Goal: Task Accomplishment & Management: Manage account settings

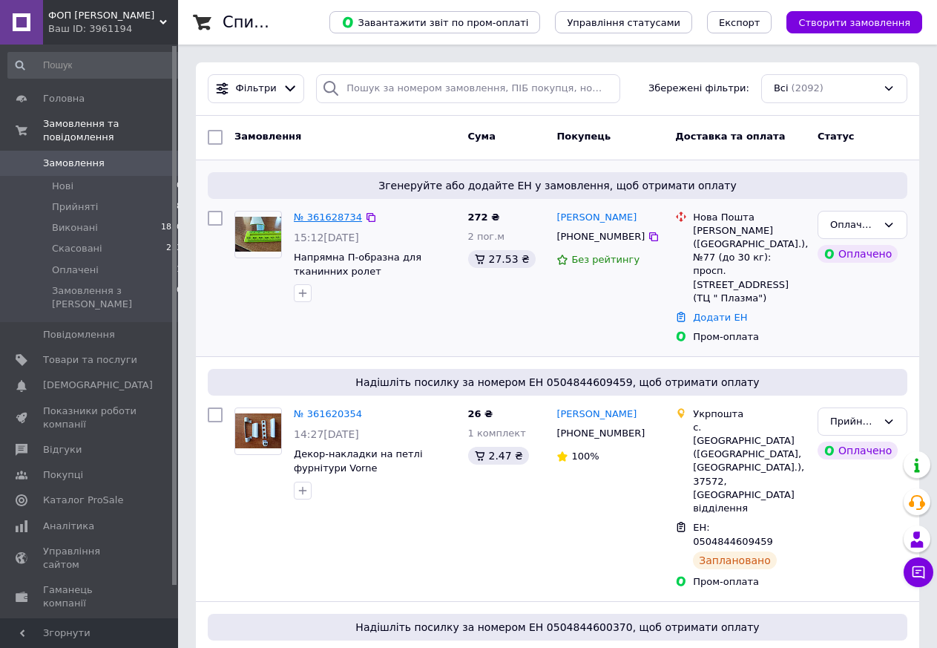
click at [324, 218] on link "№ 361628734" at bounding box center [328, 217] width 68 height 11
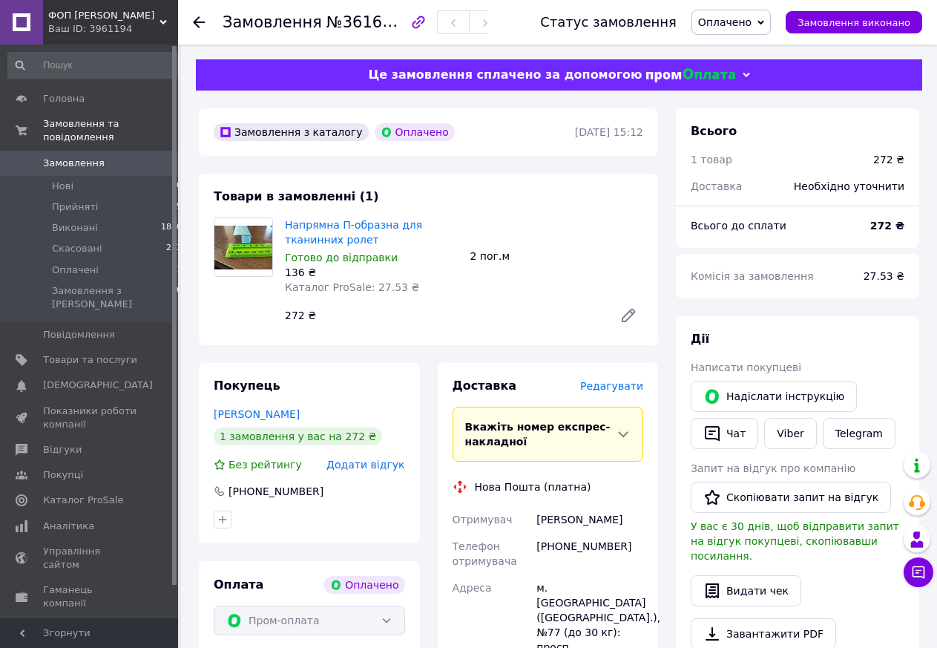
click at [194, 26] on icon at bounding box center [199, 22] width 12 height 12
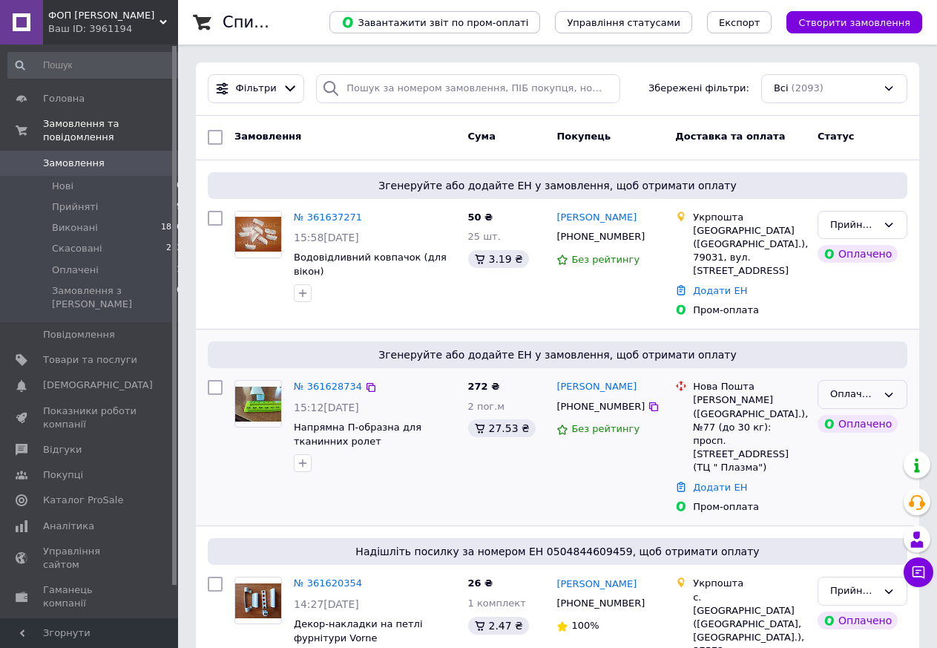
click at [874, 387] on div "Оплачено" at bounding box center [854, 395] width 47 height 16
click at [865, 412] on li "Прийнято" at bounding box center [863, 425] width 88 height 27
click at [308, 217] on link "№ 361637271" at bounding box center [328, 217] width 68 height 11
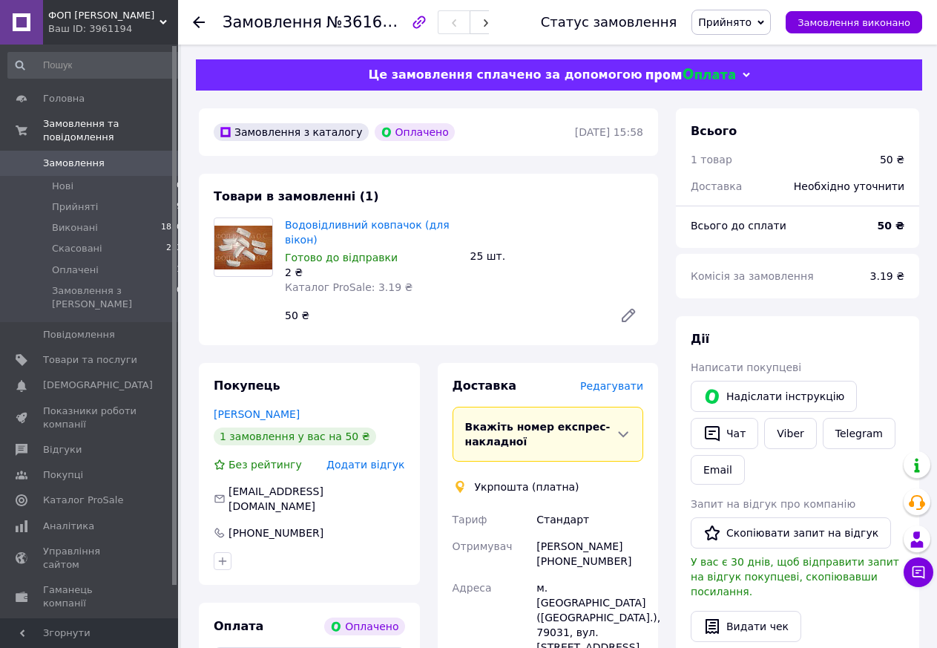
scroll to position [303, 0]
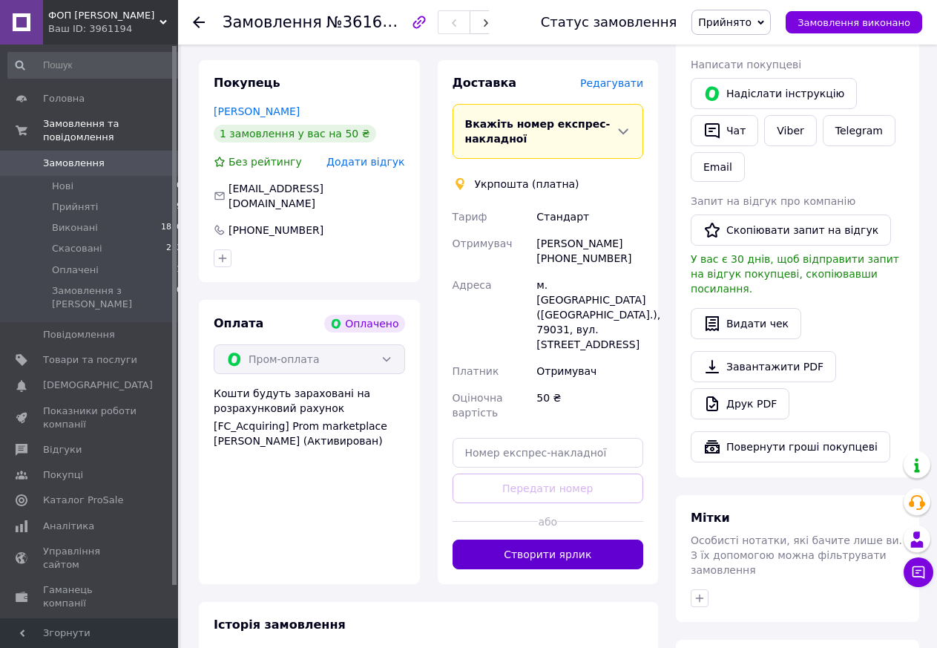
click at [552, 540] on button "Створити ярлик" at bounding box center [549, 555] width 192 height 30
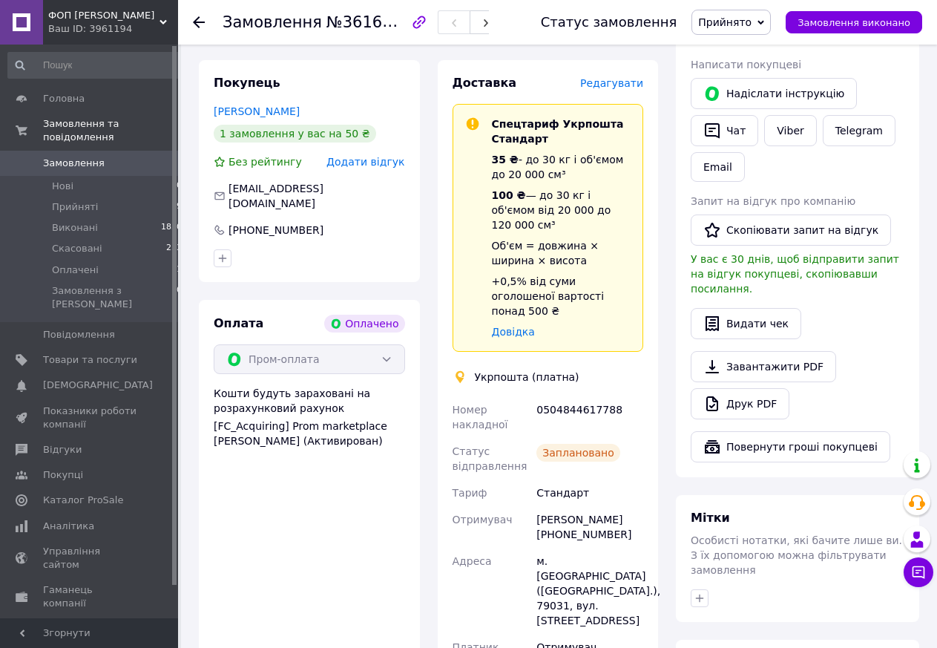
click at [197, 23] on use at bounding box center [199, 22] width 12 height 12
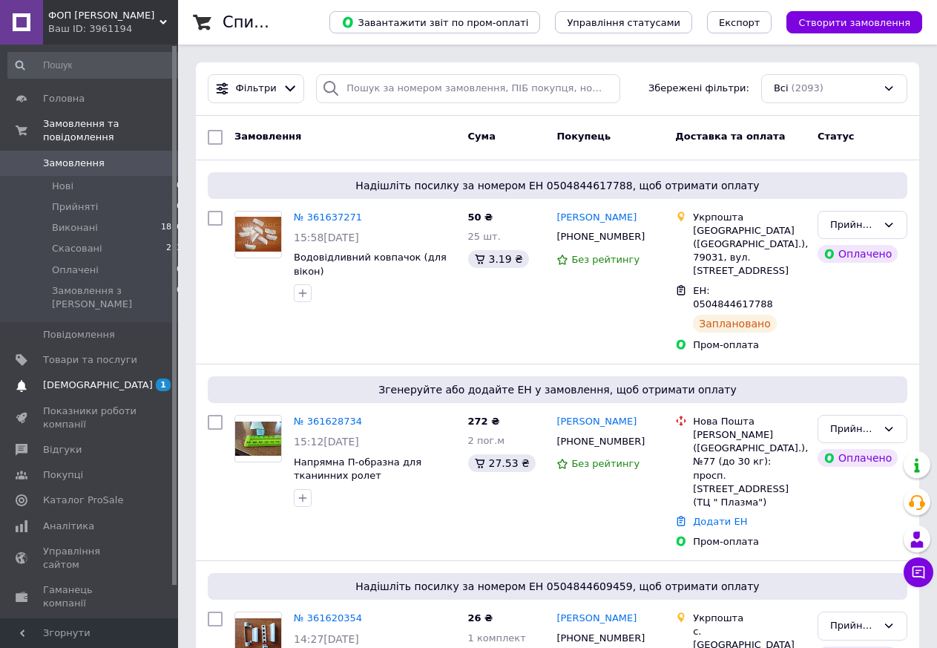
click at [92, 379] on span "[DEMOGRAPHIC_DATA]" at bounding box center [98, 385] width 110 height 13
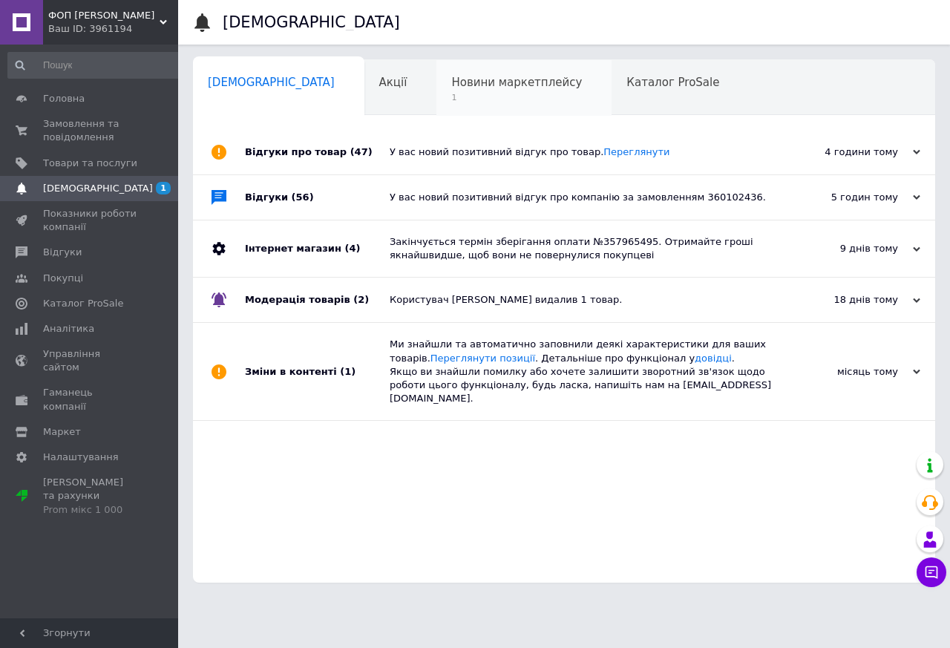
click at [451, 86] on span "Новини маркетплейсу" at bounding box center [516, 82] width 131 height 13
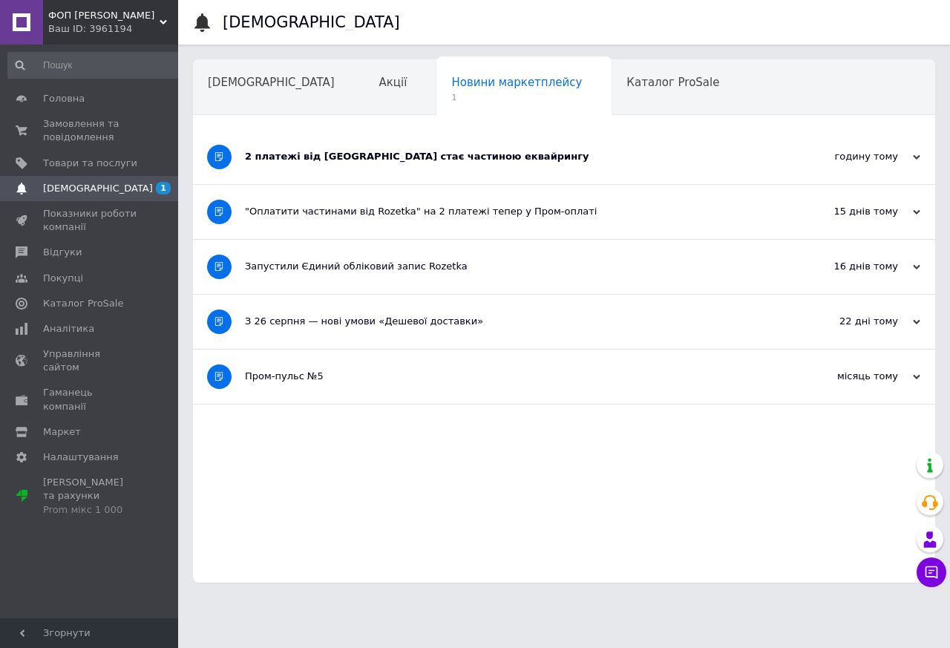
click at [315, 159] on div "2 платежі від Rozetka стає частиною еквайрингу" at bounding box center [508, 156] width 527 height 13
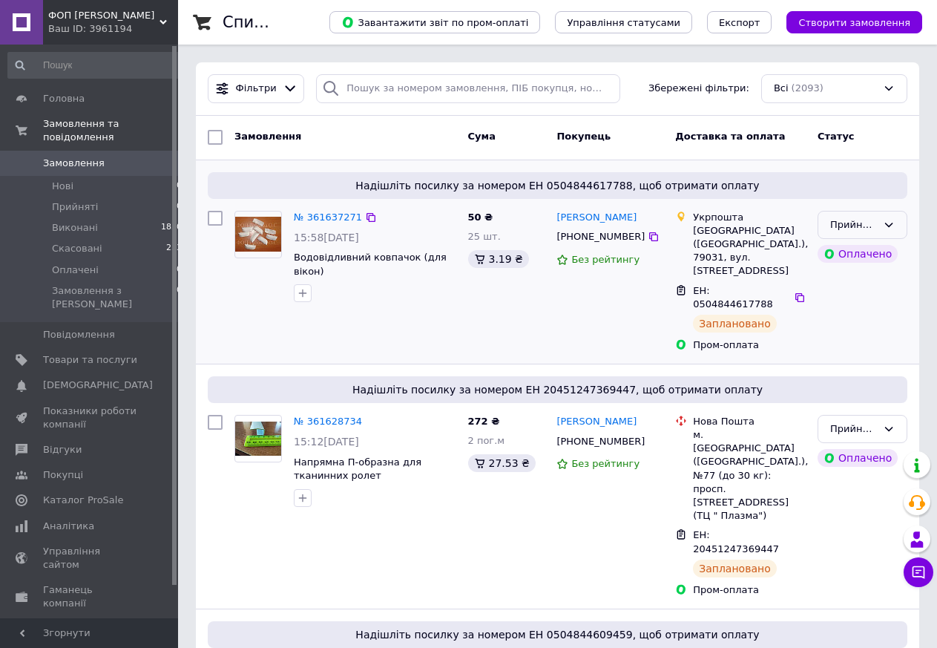
click at [890, 226] on icon at bounding box center [890, 225] width 8 height 4
click at [863, 249] on li "Виконано" at bounding box center [863, 255] width 88 height 27
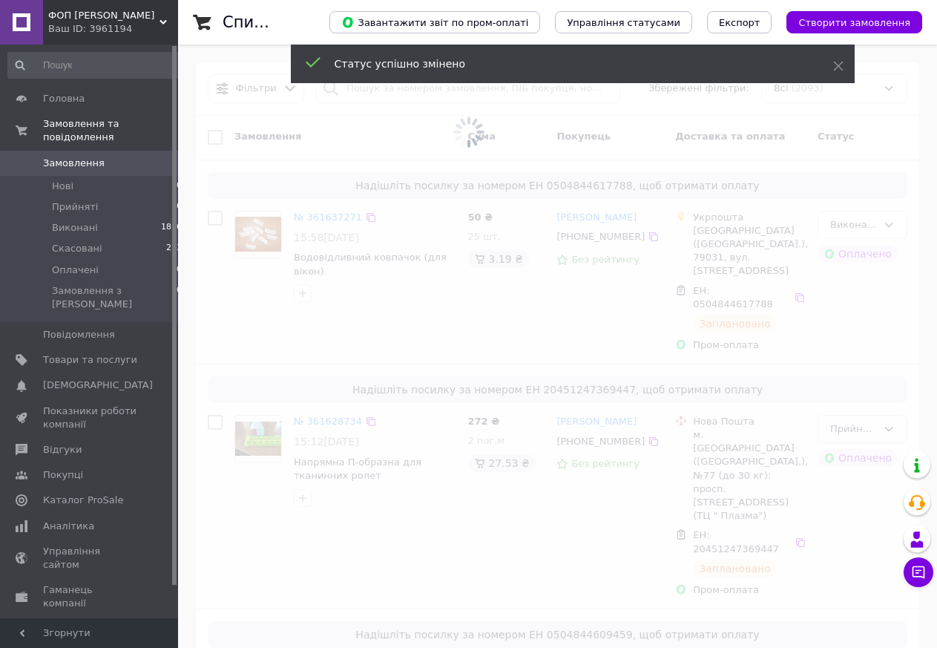
click at [888, 391] on span at bounding box center [468, 324] width 937 height 648
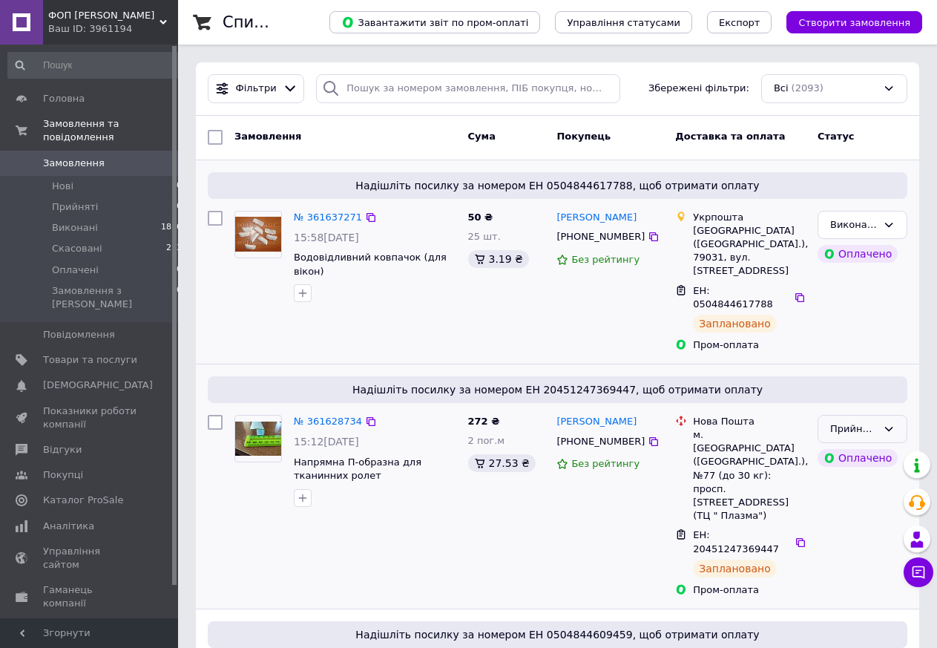
click at [890, 423] on icon at bounding box center [889, 429] width 12 height 12
click at [864, 446] on li "Виконано" at bounding box center [863, 459] width 88 height 27
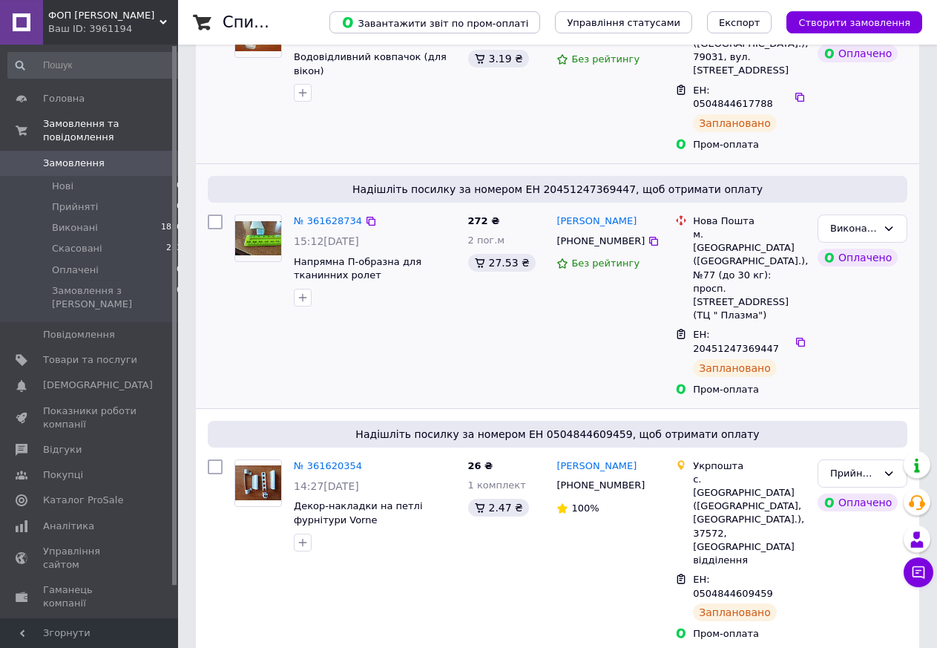
scroll to position [227, 0]
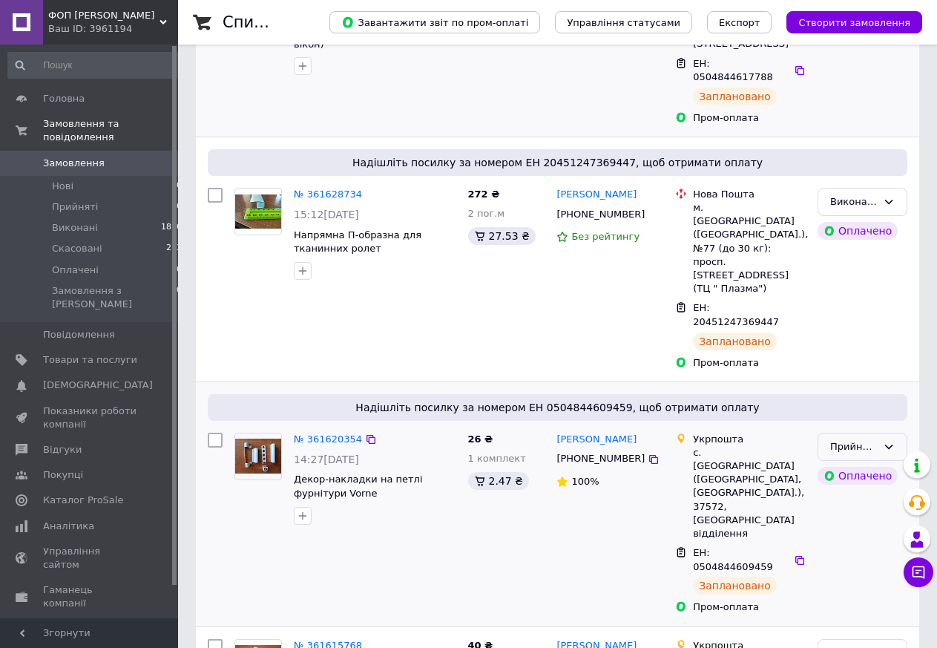
click at [887, 433] on div "Прийнято" at bounding box center [863, 447] width 90 height 29
click at [859, 464] on li "Виконано" at bounding box center [863, 477] width 88 height 27
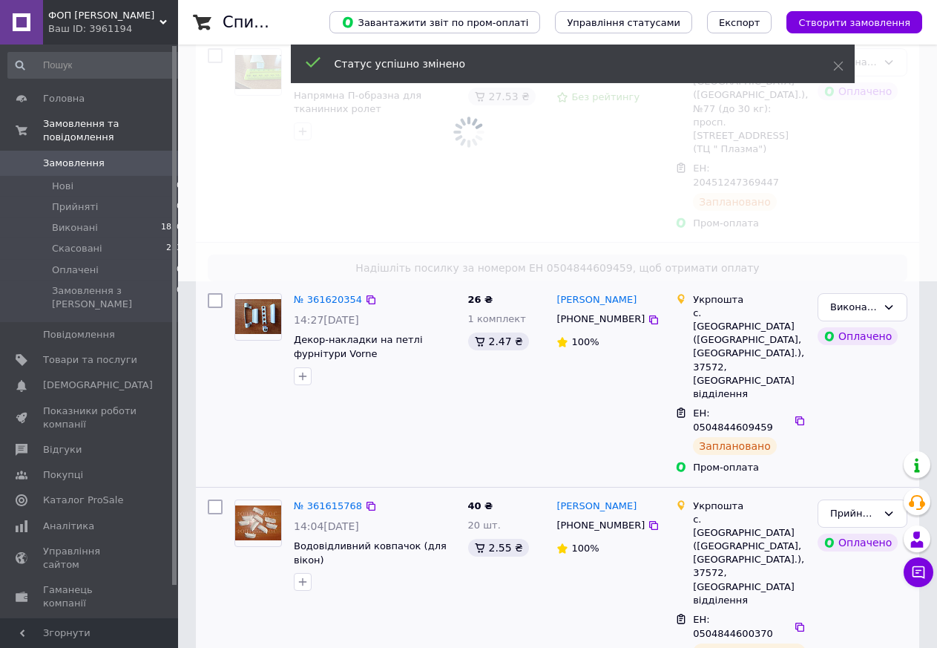
scroll to position [379, 0]
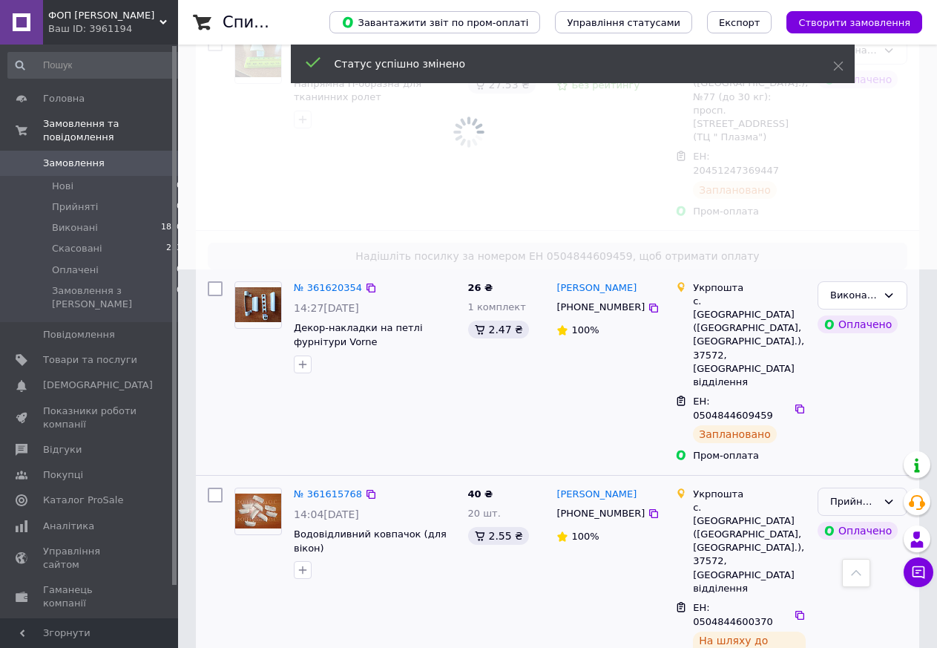
click at [886, 496] on icon at bounding box center [889, 502] width 12 height 12
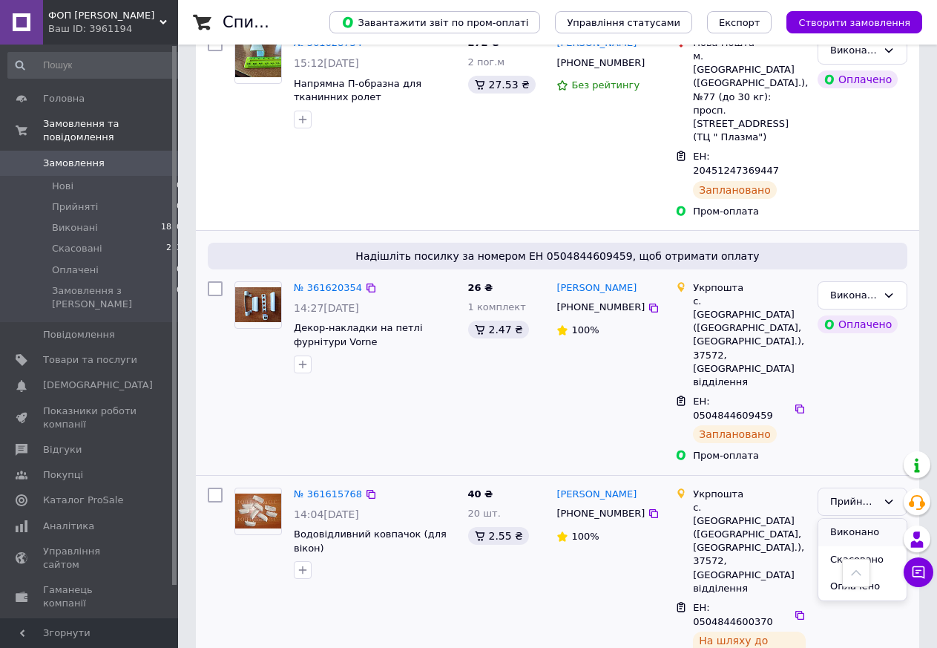
click at [867, 519] on li "Виконано" at bounding box center [863, 532] width 88 height 27
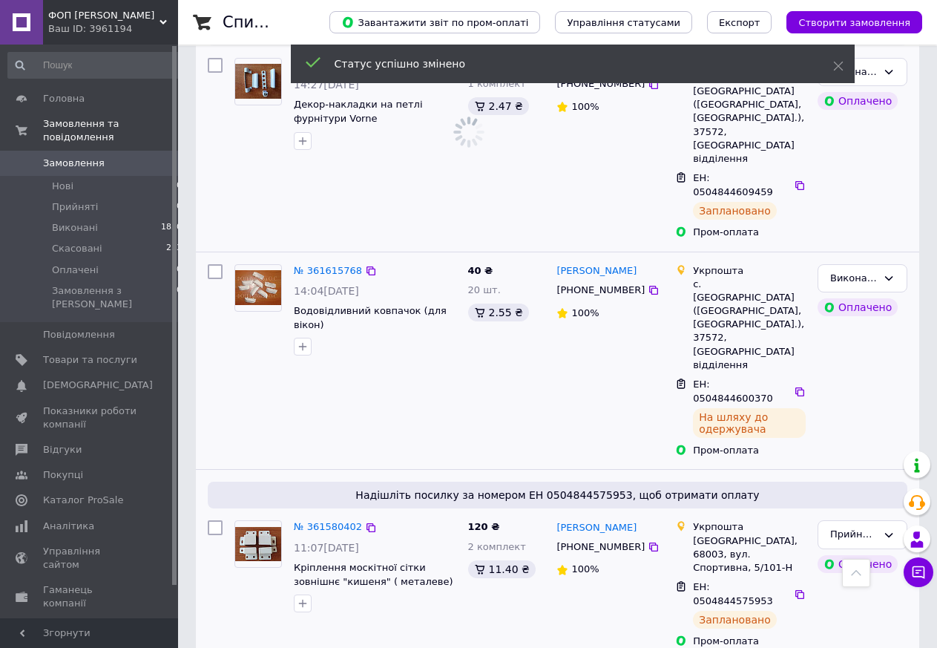
scroll to position [606, 0]
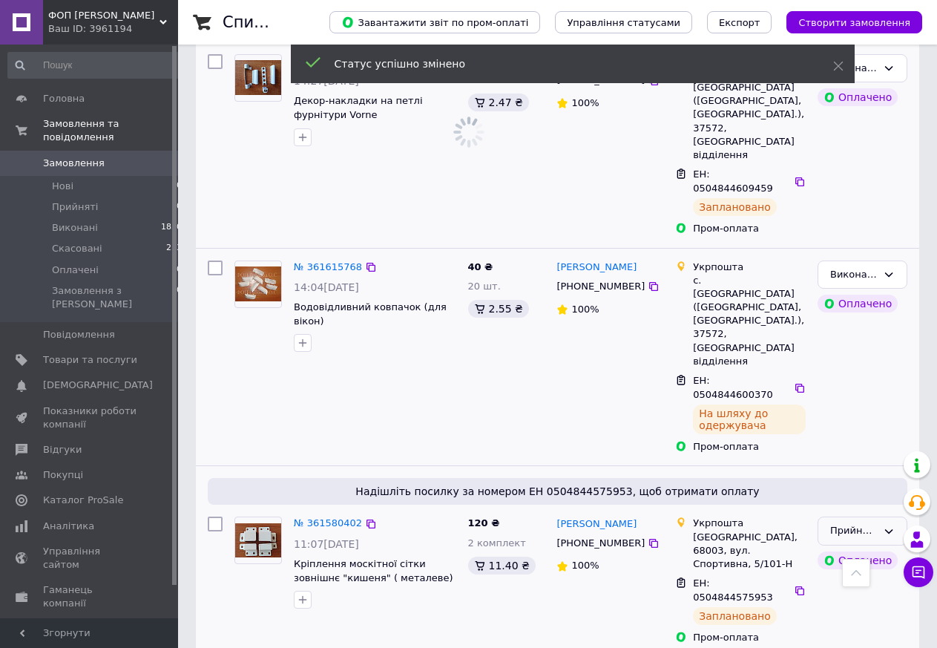
click at [888, 526] on icon at bounding box center [889, 532] width 12 height 12
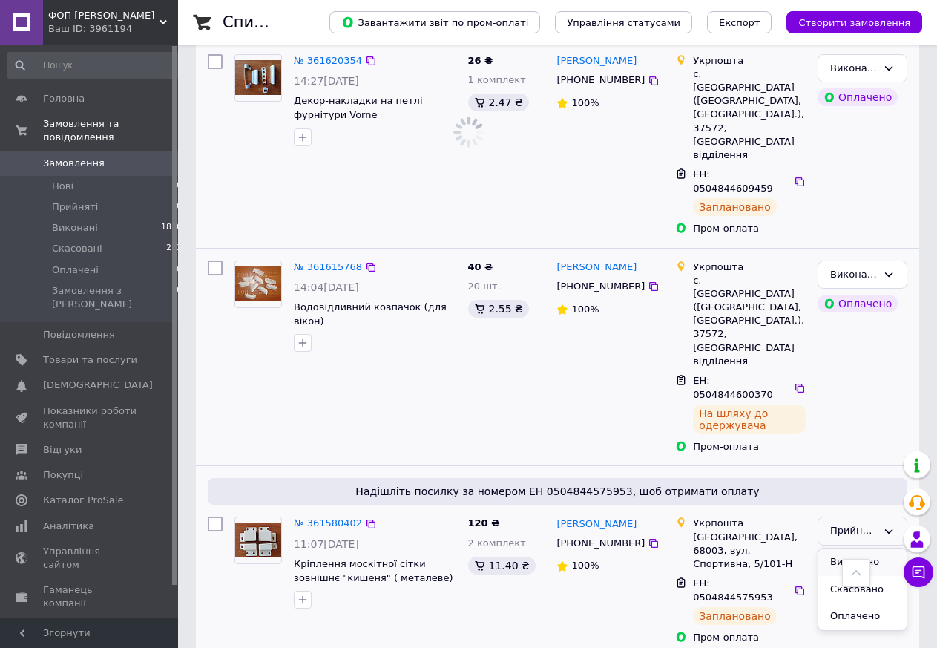
click at [870, 549] on li "Виконано" at bounding box center [863, 562] width 88 height 27
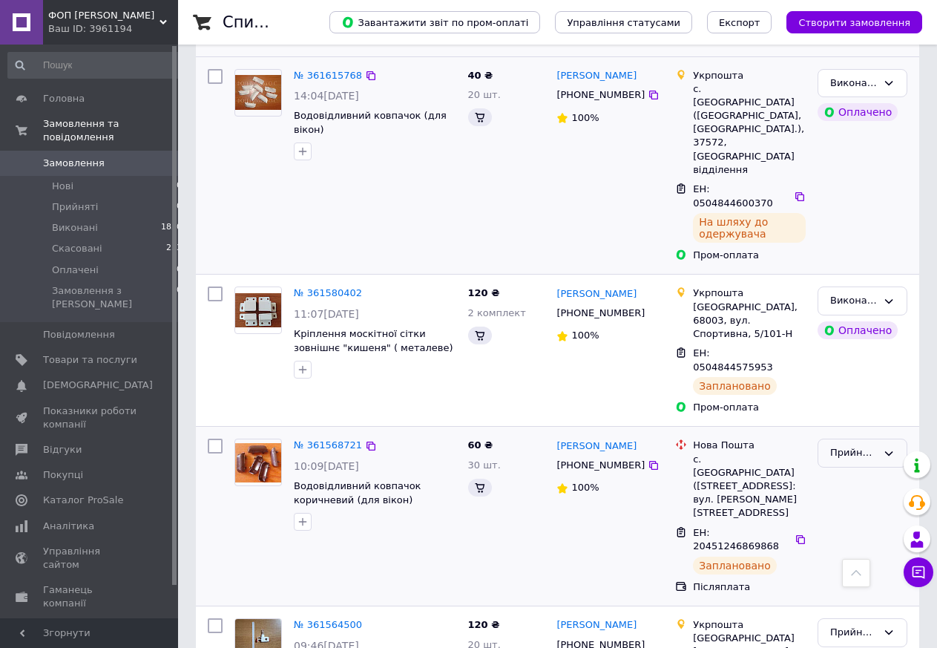
scroll to position [681, 0]
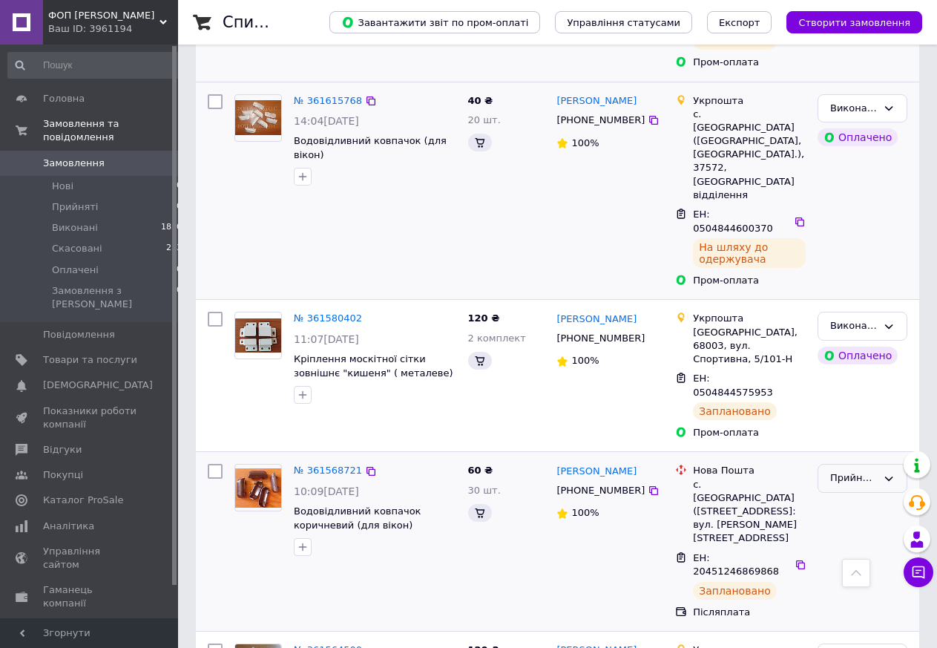
click at [895, 458] on div "Прийнято" at bounding box center [863, 541] width 102 height 166
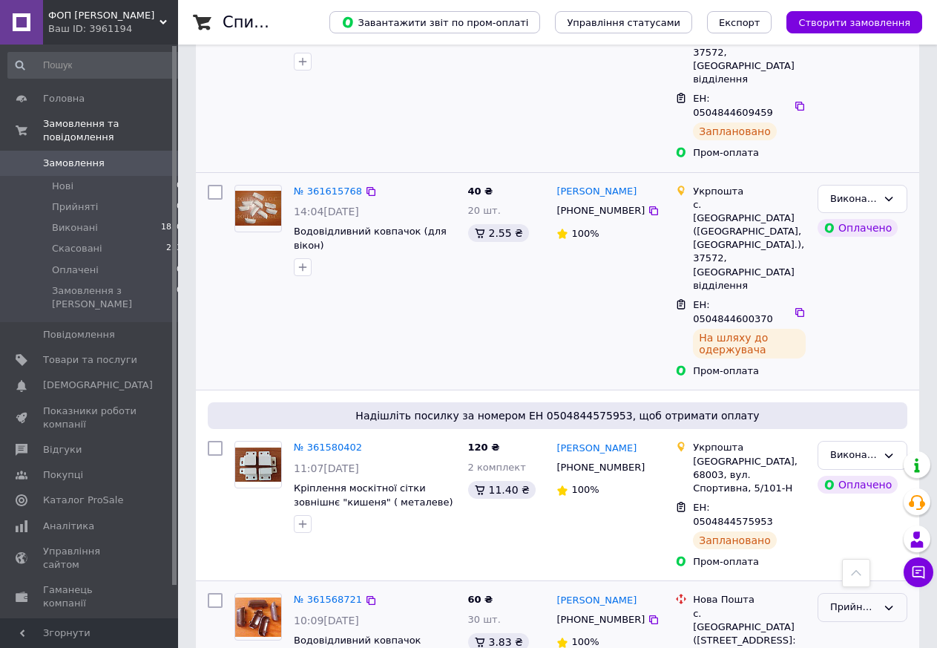
click at [895, 593] on div "Прийнято" at bounding box center [863, 607] width 90 height 29
click at [860, 625] on li "Виконано" at bounding box center [863, 638] width 88 height 27
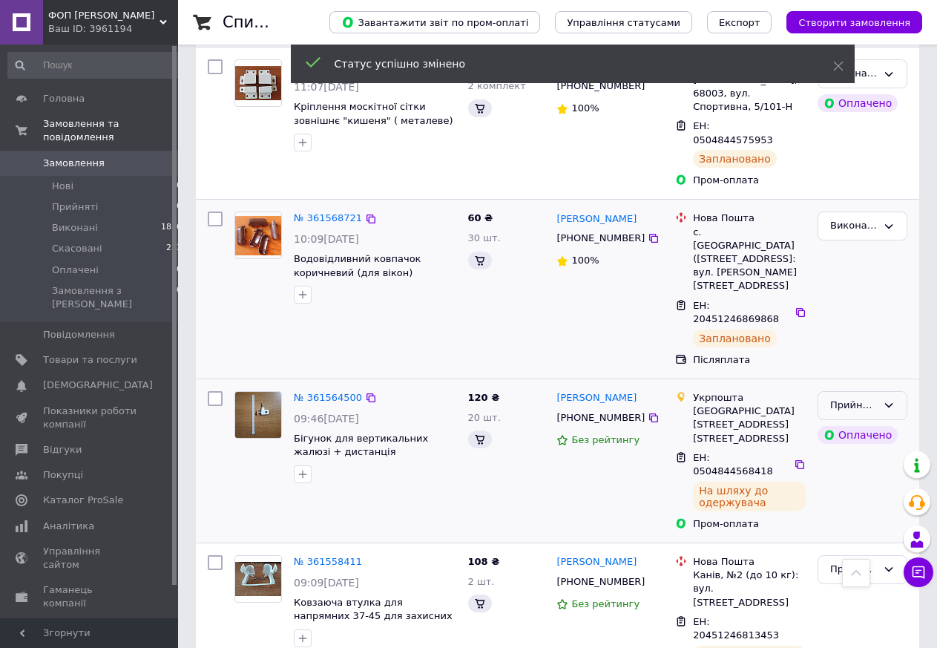
scroll to position [909, 0]
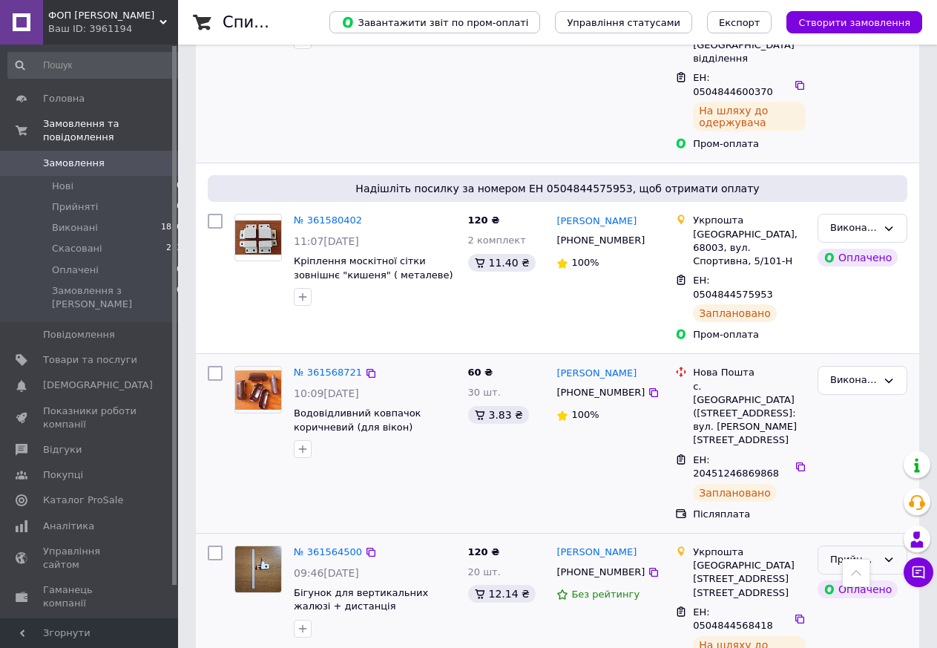
click at [894, 554] on icon at bounding box center [889, 560] width 12 height 12
click at [868, 577] on li "Виконано" at bounding box center [863, 590] width 88 height 27
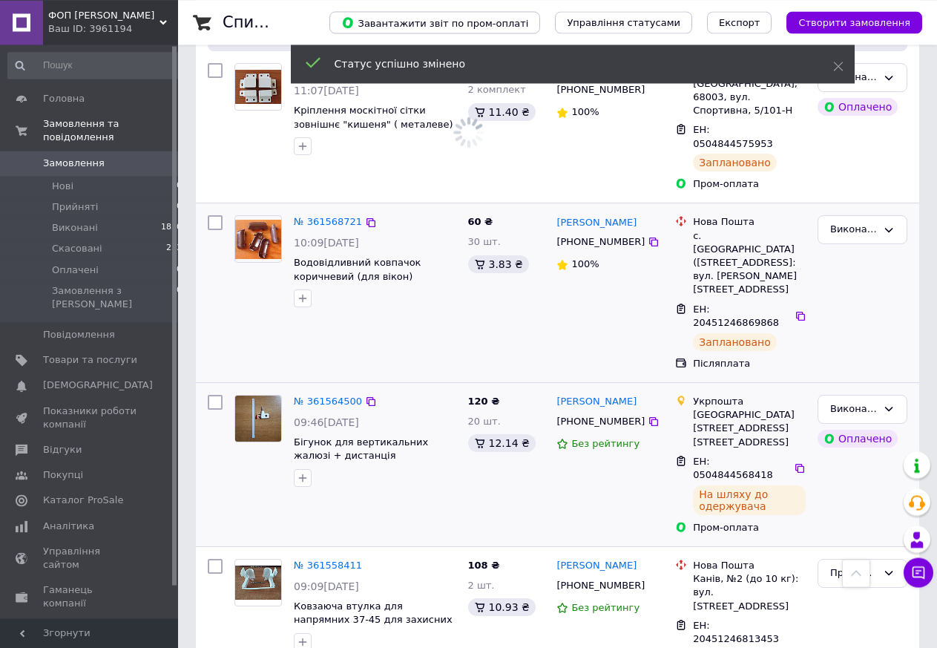
scroll to position [1060, 0]
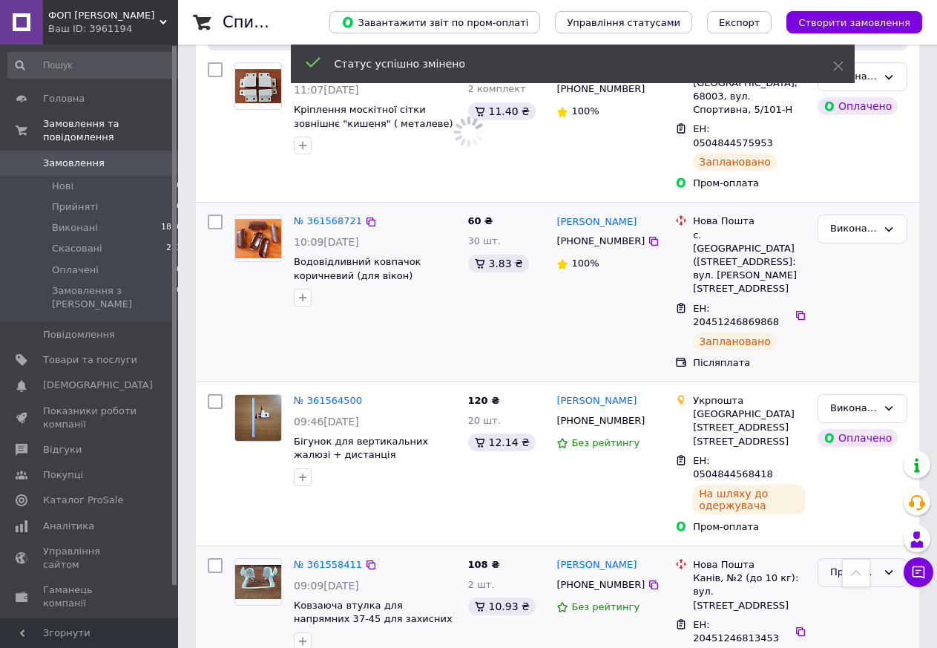
click at [888, 570] on icon at bounding box center [890, 572] width 8 height 4
click at [862, 590] on li "Виконано" at bounding box center [863, 603] width 88 height 27
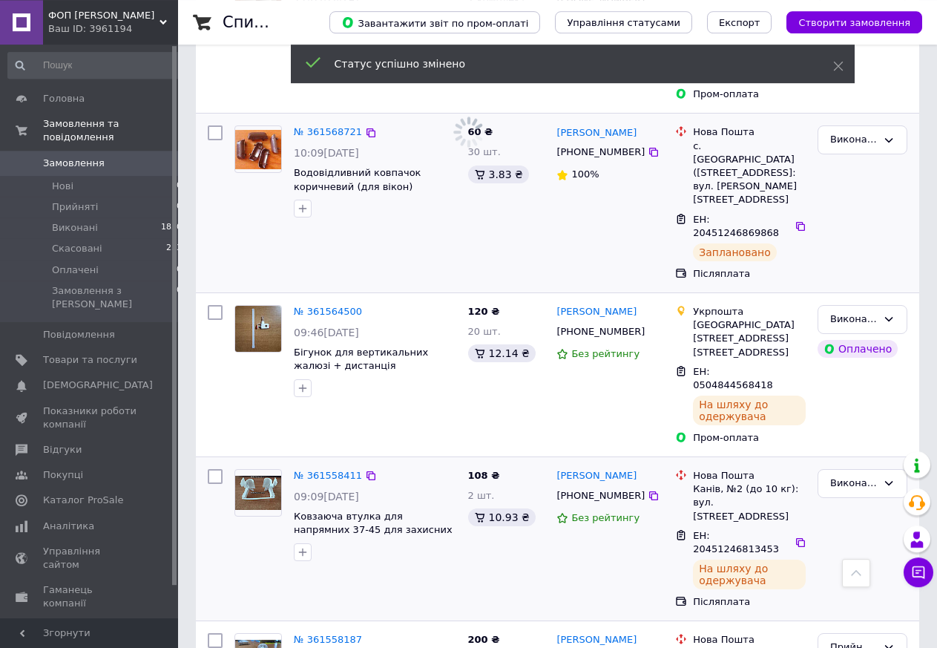
scroll to position [1211, 0]
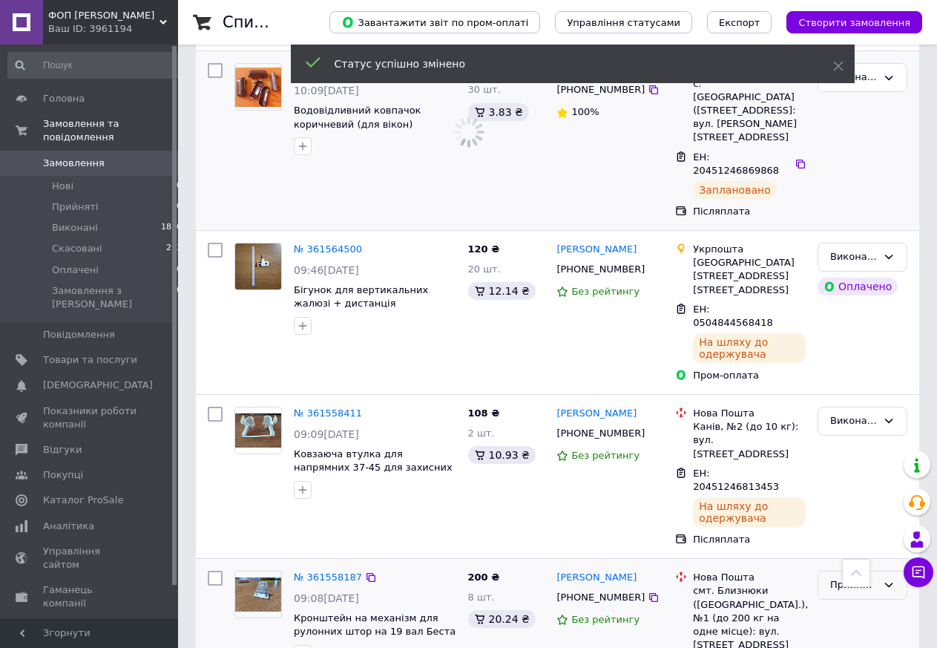
click at [880, 571] on div "Прийнято" at bounding box center [863, 585] width 90 height 29
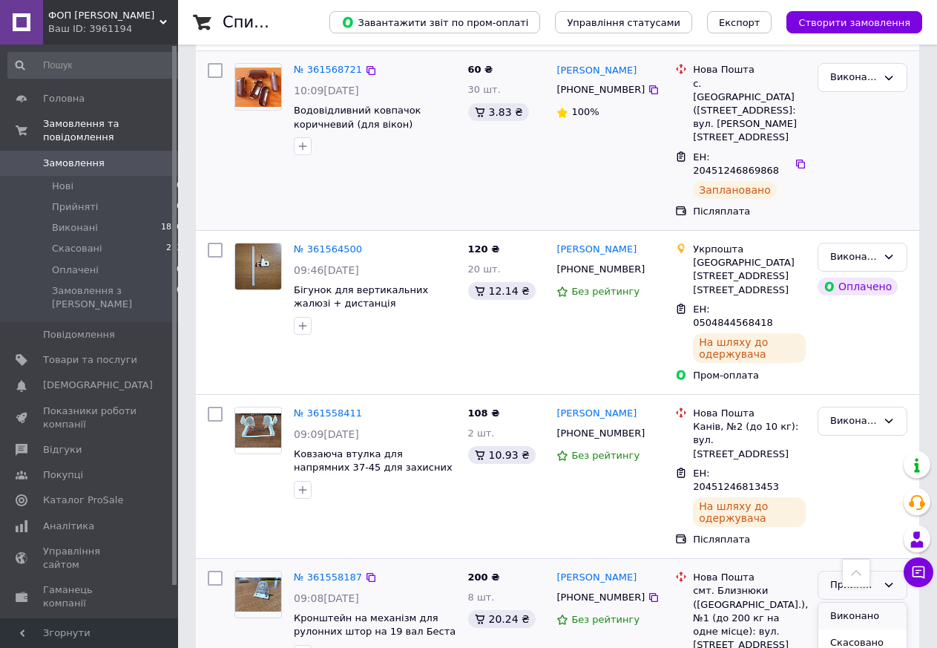
click at [860, 603] on li "Виконано" at bounding box center [863, 616] width 88 height 27
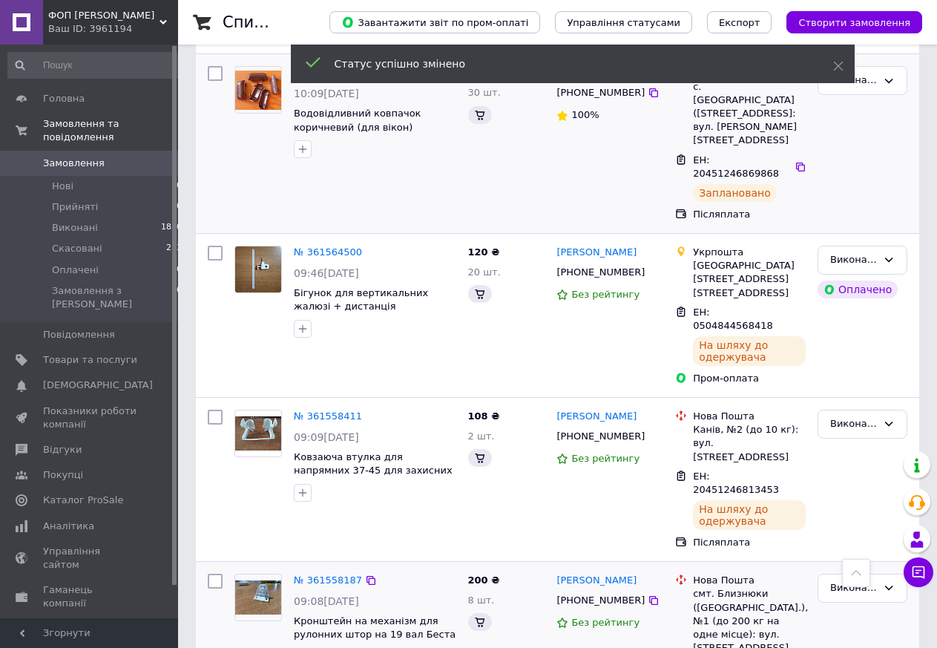
scroll to position [1363, 0]
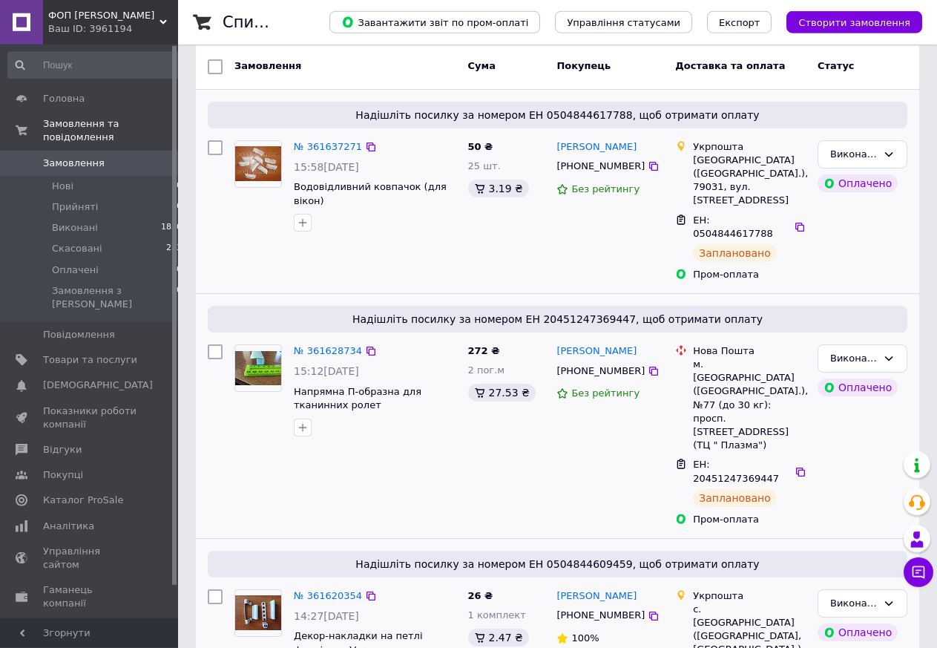
scroll to position [151, 0]
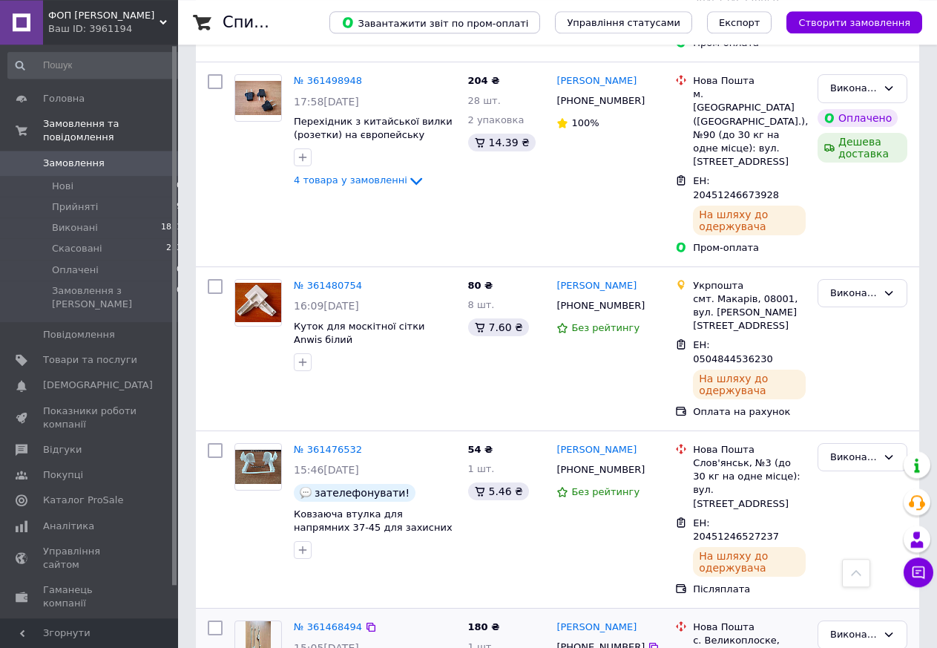
scroll to position [2135, 0]
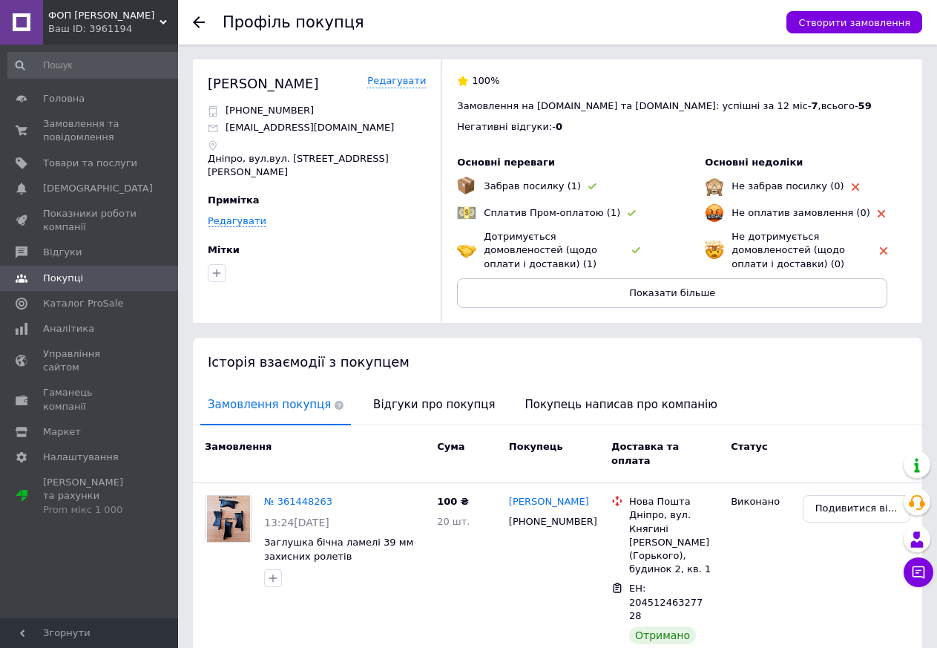
click at [199, 24] on icon at bounding box center [199, 22] width 12 height 12
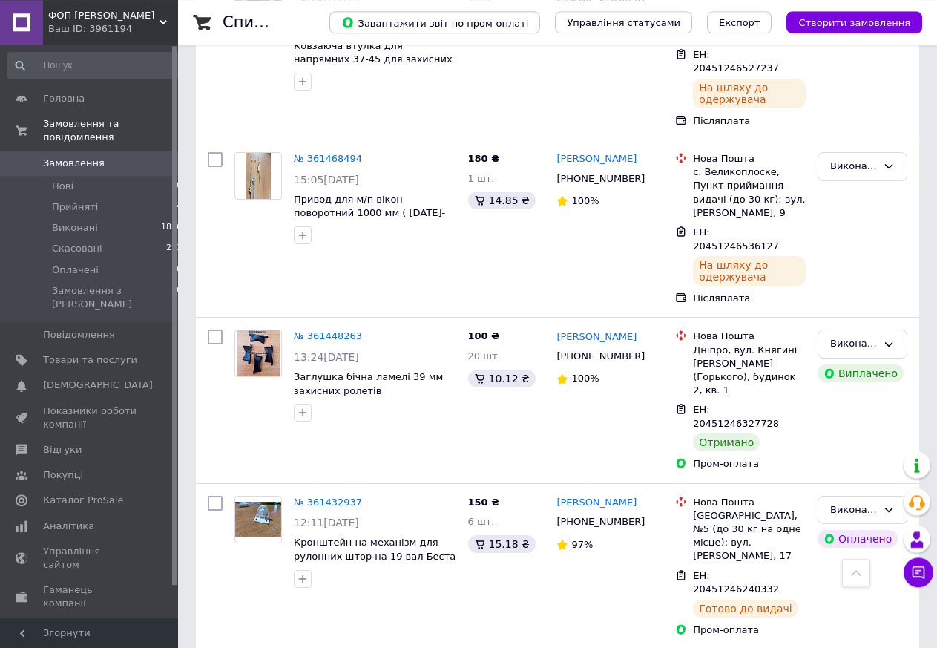
scroll to position [2612, 0]
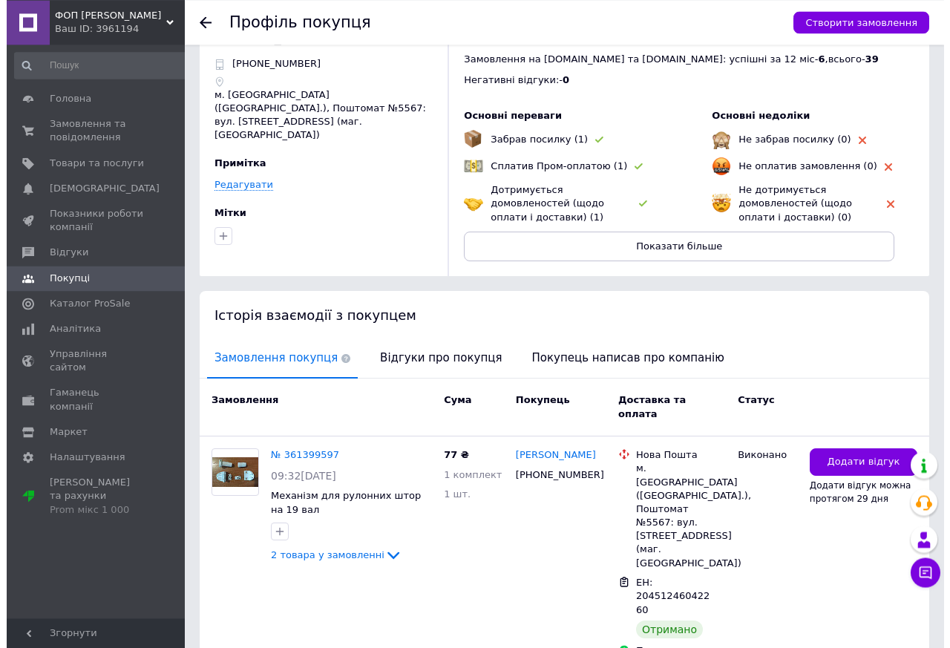
scroll to position [73, 0]
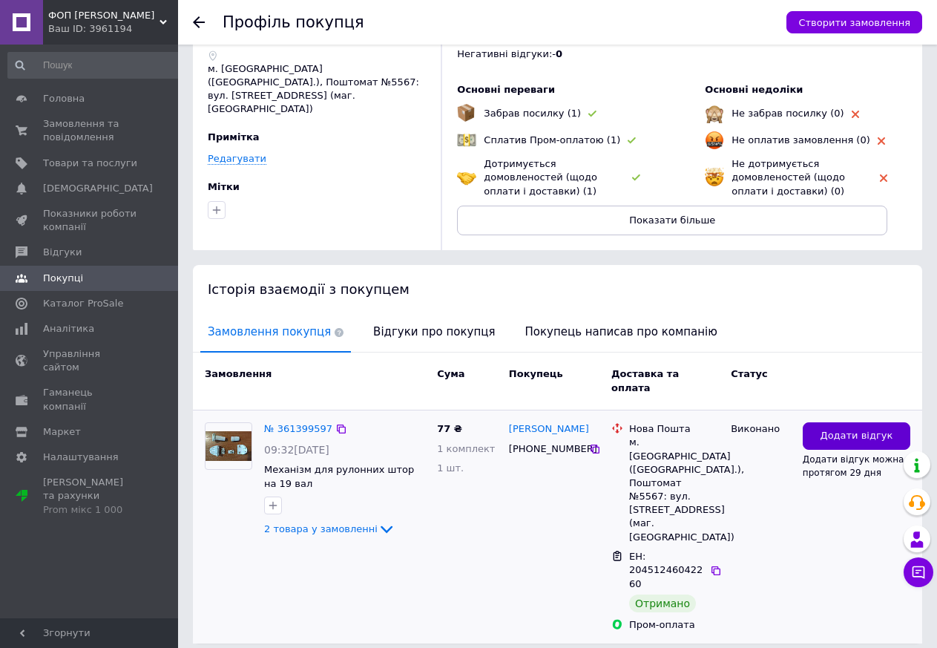
click at [829, 429] on span "Додати відгук" at bounding box center [856, 436] width 73 height 14
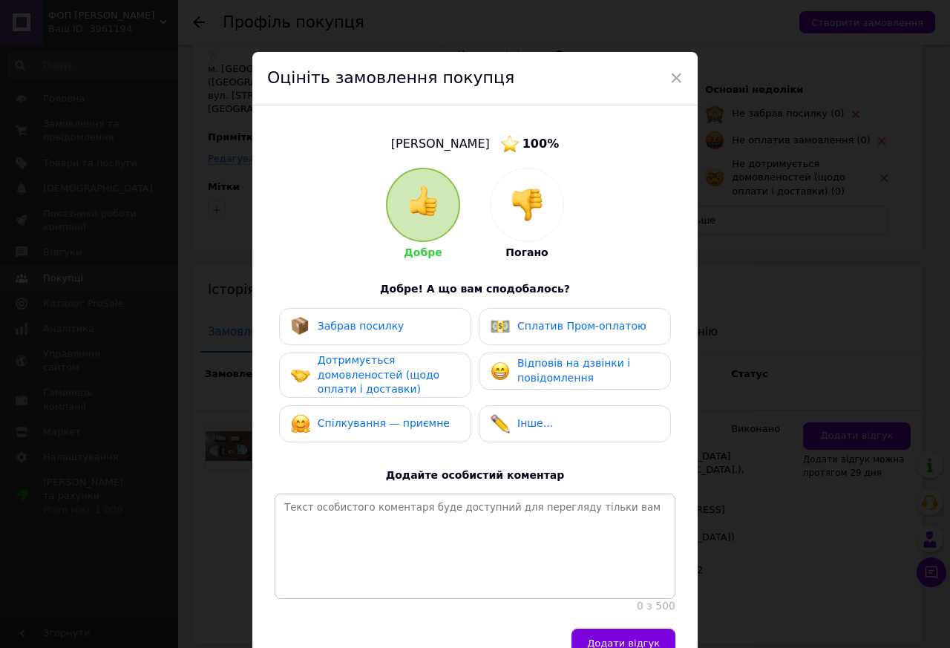
click at [350, 330] on span "Забрав посилку" at bounding box center [361, 326] width 87 height 12
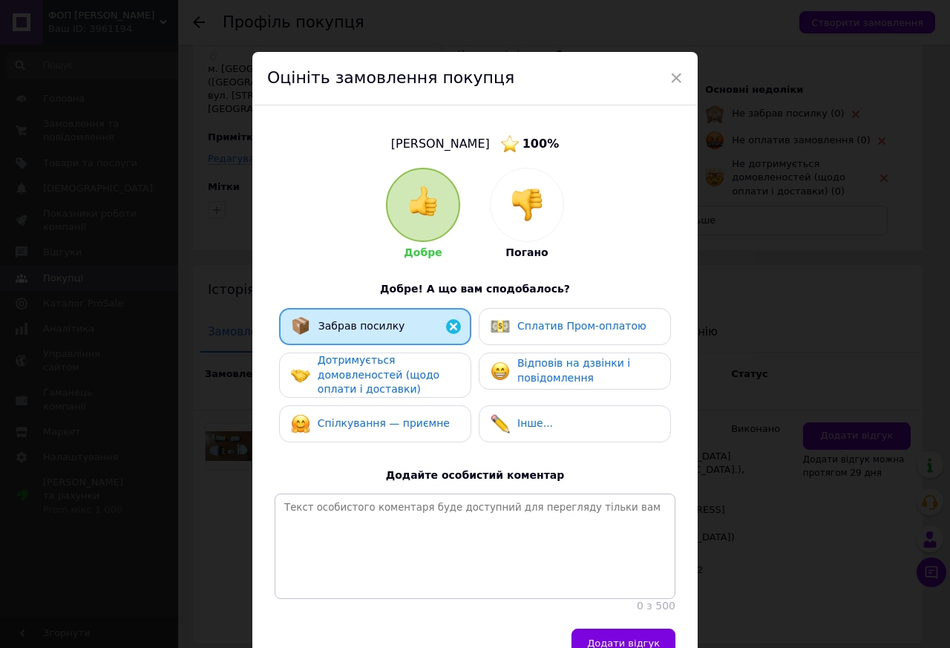
click at [350, 376] on span "Дотримується домовленостей (щодо оплати і доставки)" at bounding box center [379, 374] width 122 height 41
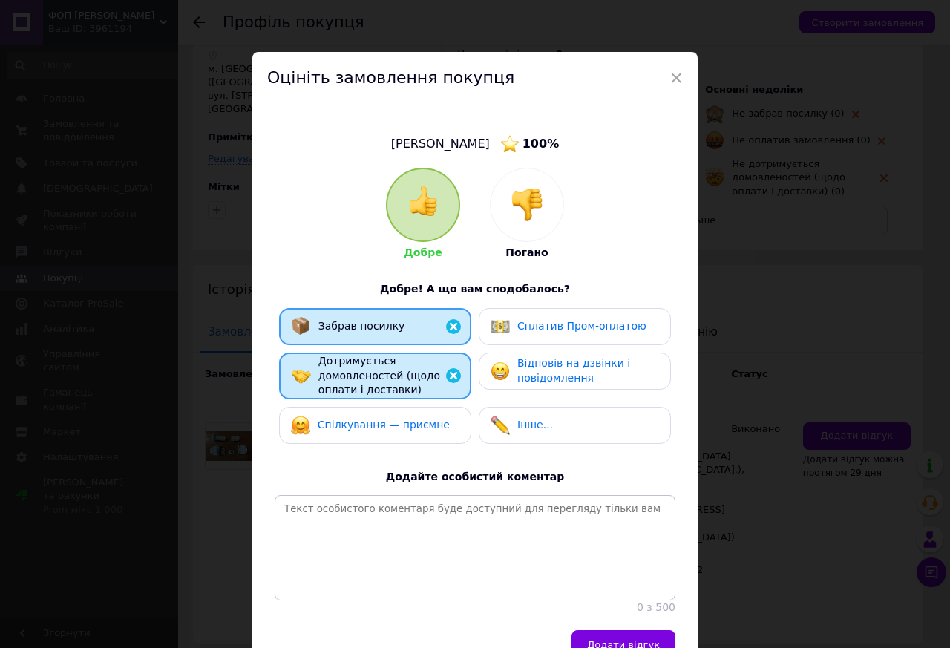
click at [336, 431] on span "Спілкування — приємне" at bounding box center [384, 425] width 132 height 12
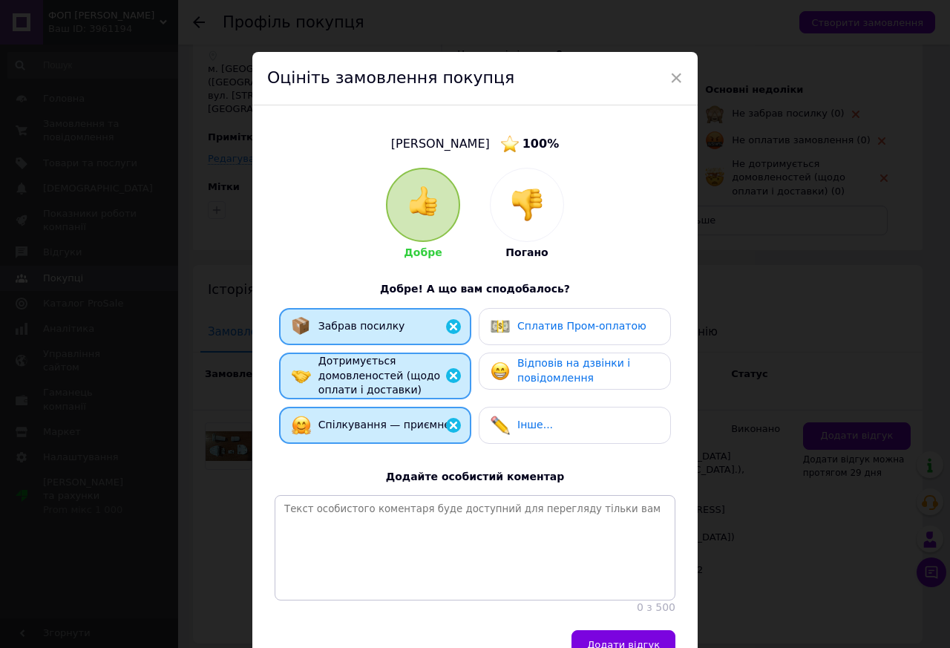
click at [563, 332] on span "Сплатив Пром-оплатою" at bounding box center [581, 326] width 129 height 12
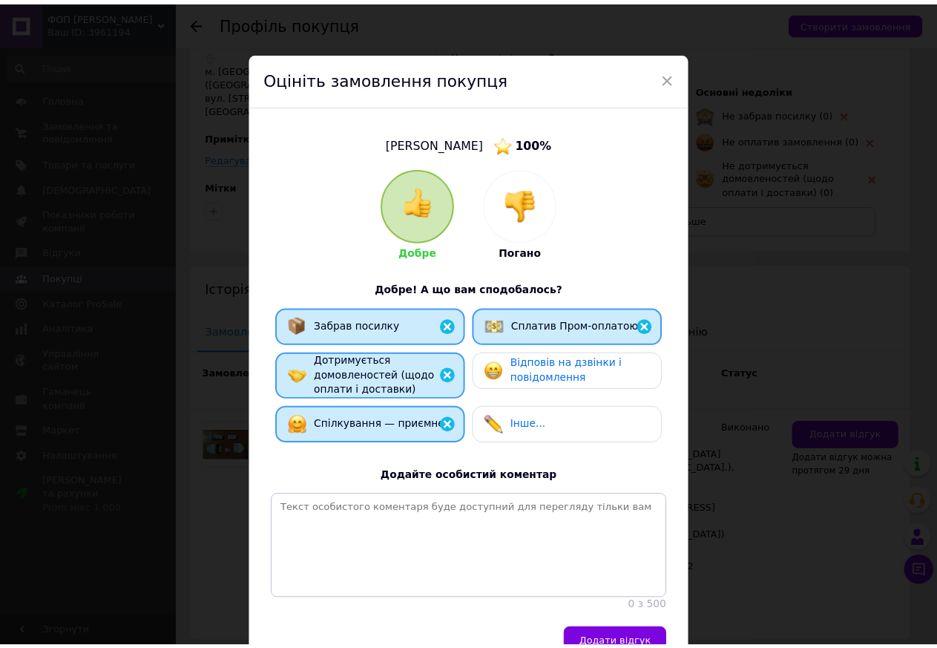
scroll to position [114, 0]
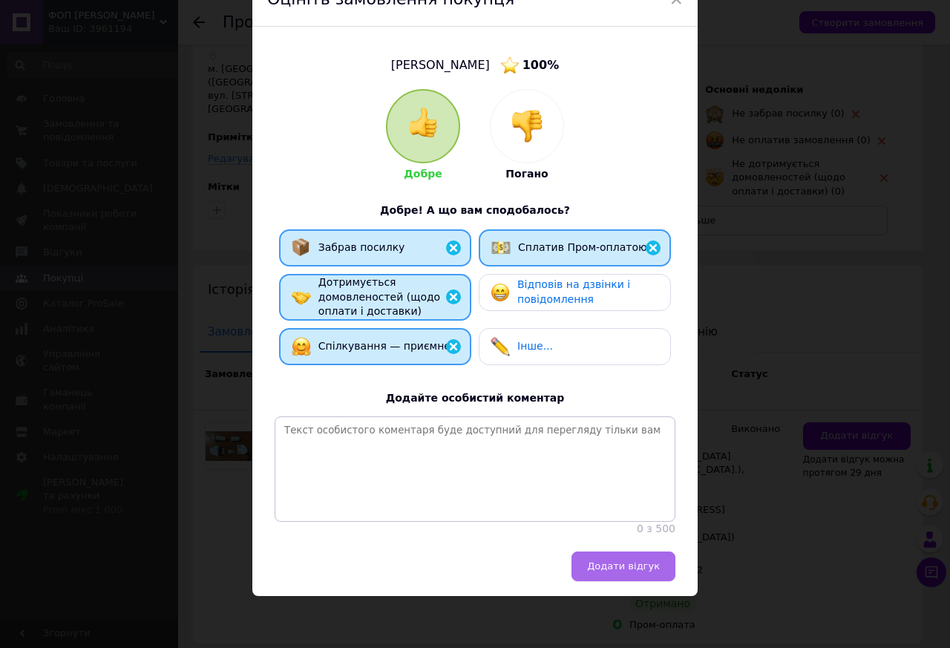
click at [600, 566] on span "Додати відгук" at bounding box center [623, 565] width 73 height 11
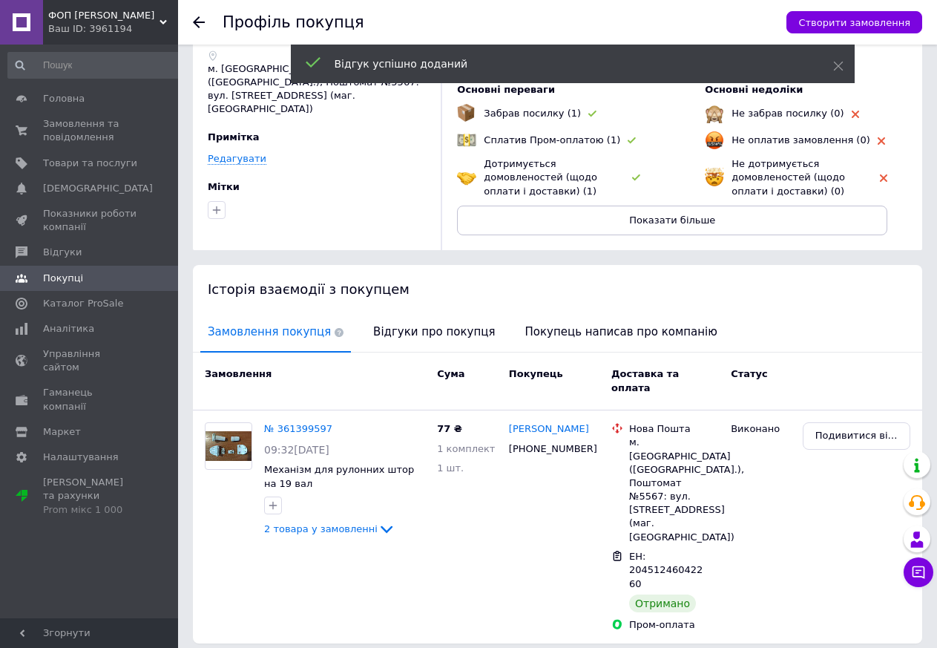
click at [194, 16] on div at bounding box center [208, 22] width 30 height 45
click at [197, 21] on icon at bounding box center [199, 22] width 12 height 12
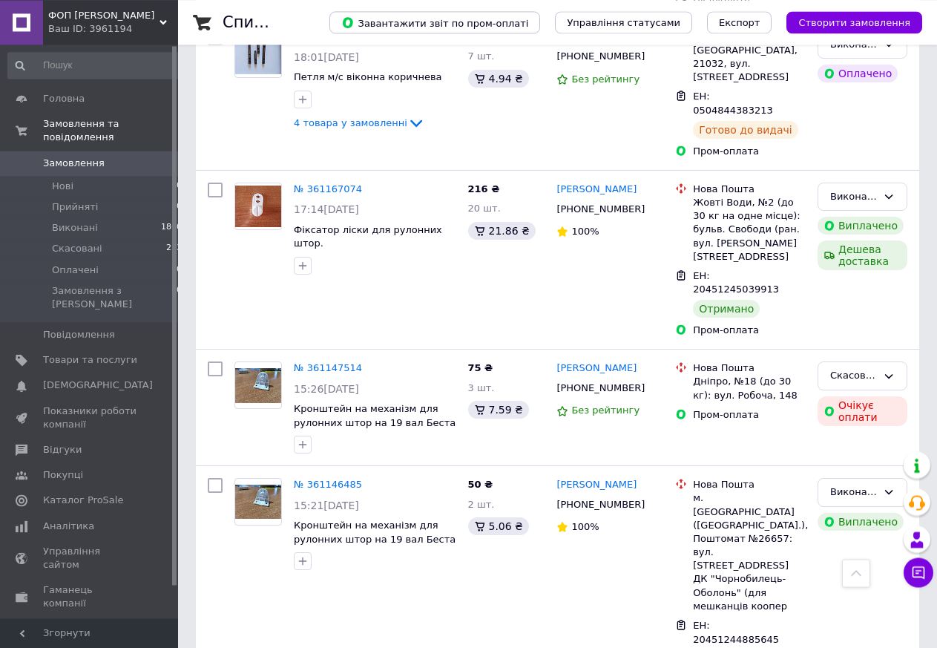
scroll to position [5522, 0]
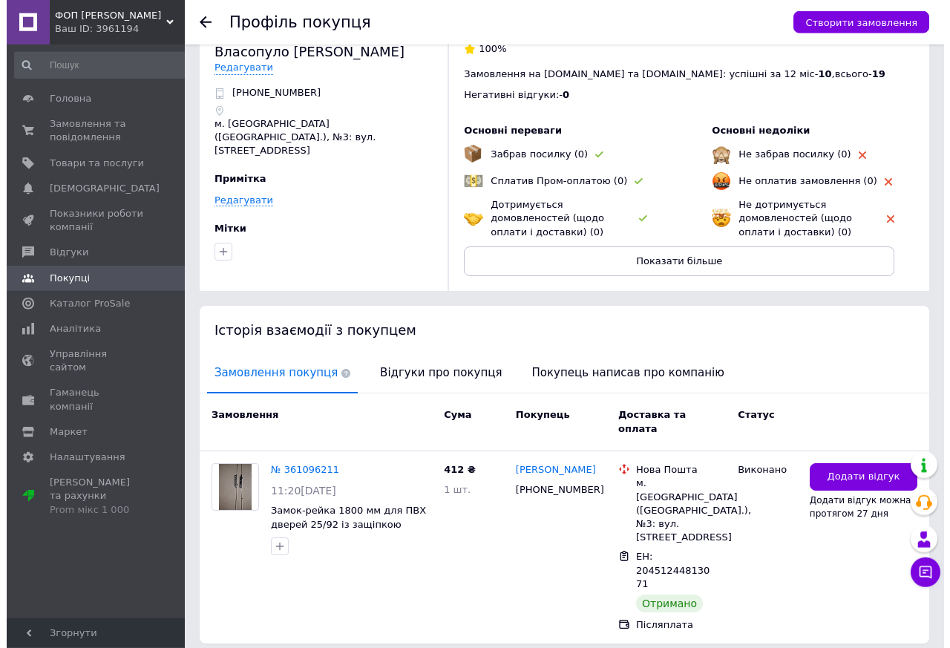
scroll to position [46, 0]
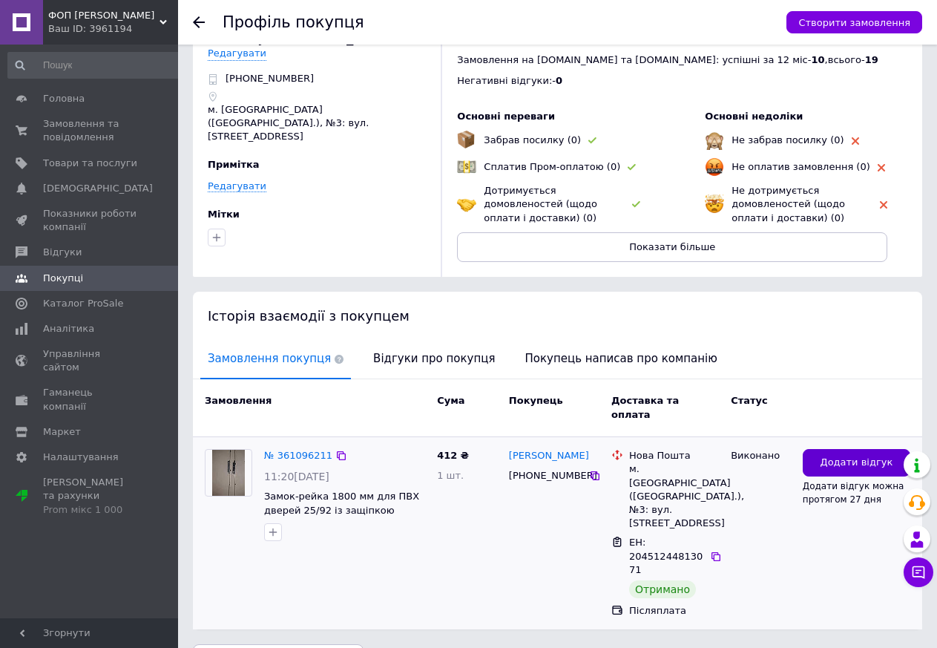
click at [853, 456] on span "Додати відгук" at bounding box center [856, 463] width 73 height 14
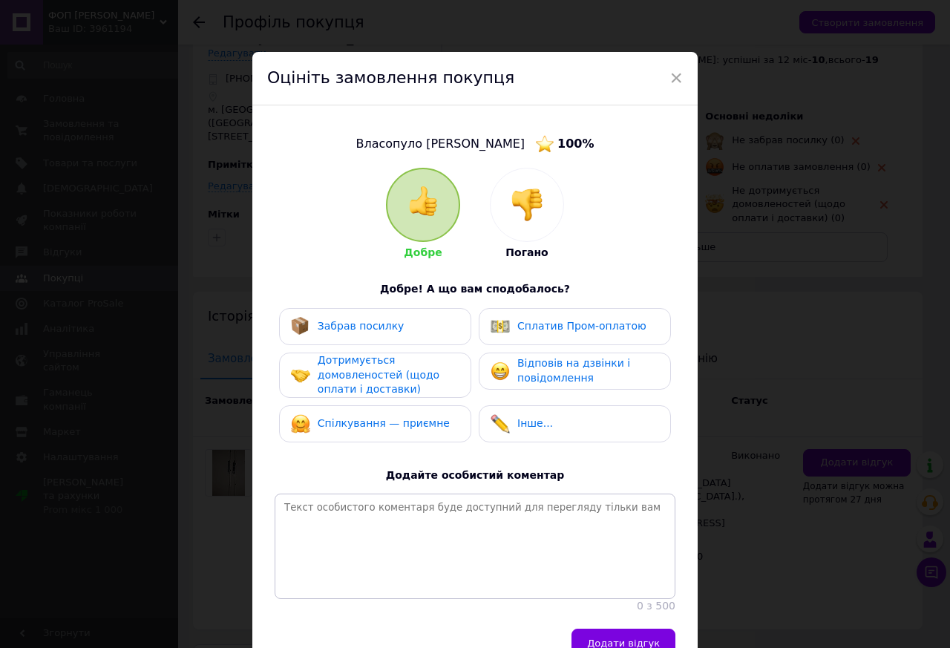
click at [400, 325] on div "Забрав посилку" at bounding box center [375, 326] width 168 height 19
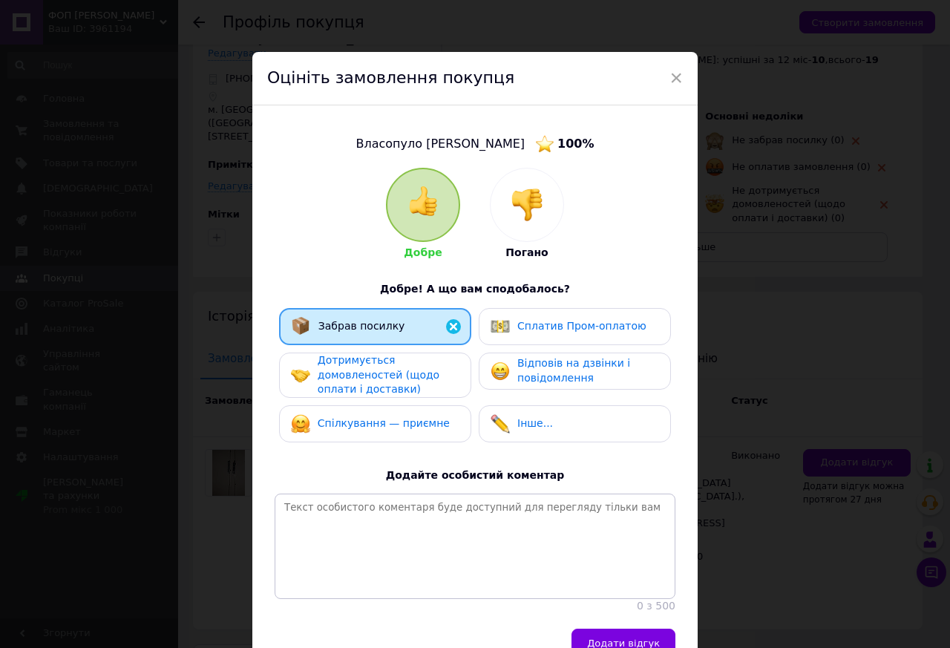
click at [366, 375] on span "Дотримується домовленостей (щодо оплати і доставки)" at bounding box center [379, 374] width 122 height 41
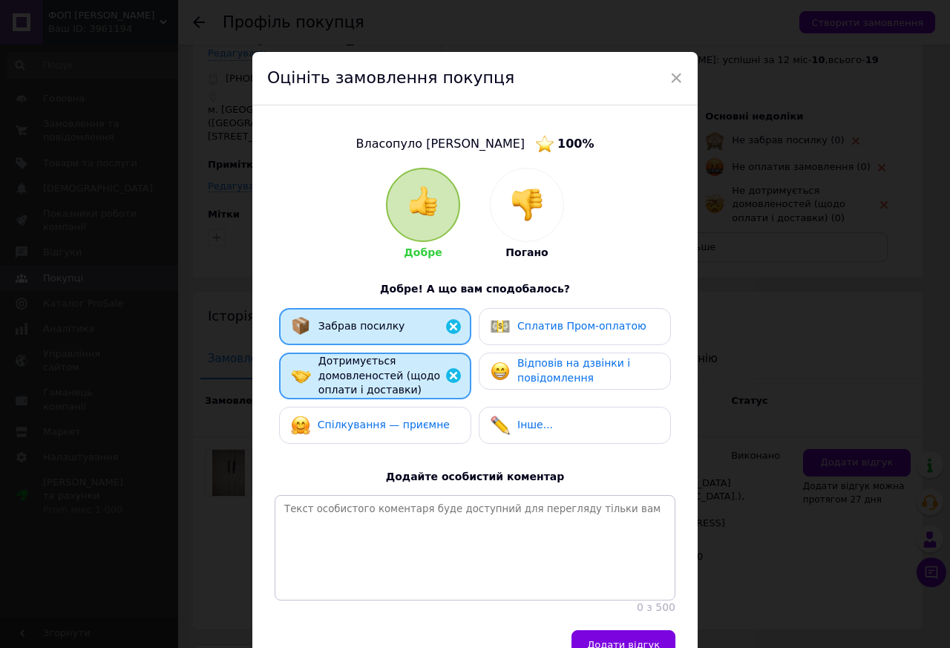
click at [368, 414] on div "Спілкування — приємне" at bounding box center [375, 425] width 192 height 37
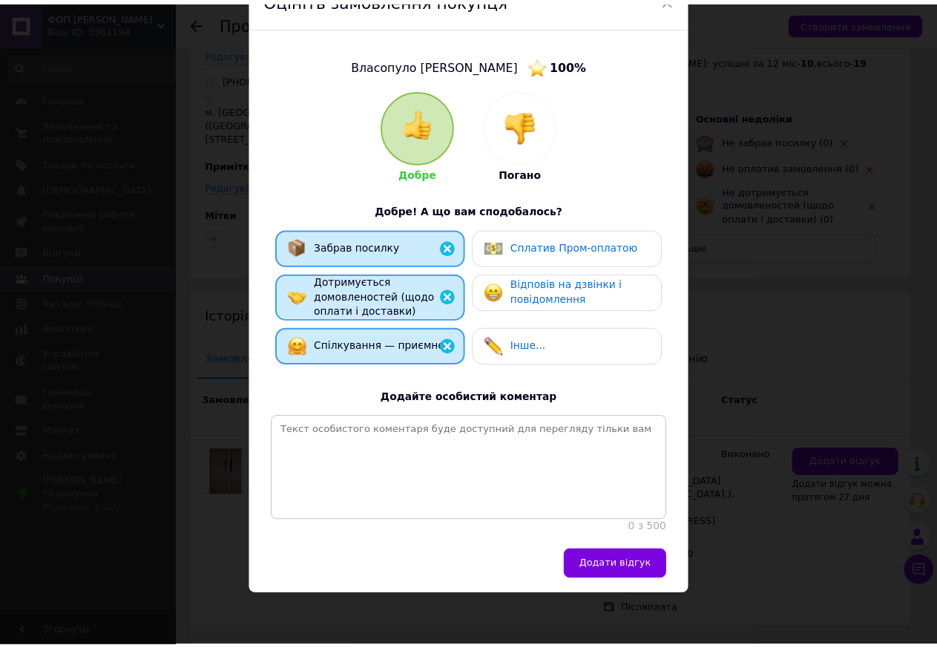
scroll to position [114, 0]
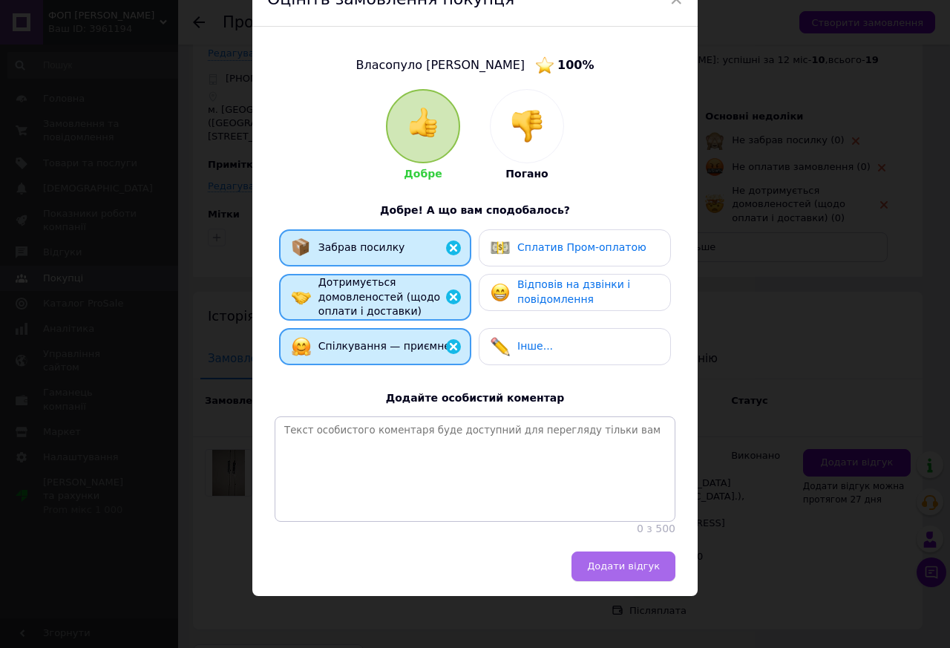
click at [624, 557] on button "Додати відгук" at bounding box center [624, 567] width 104 height 30
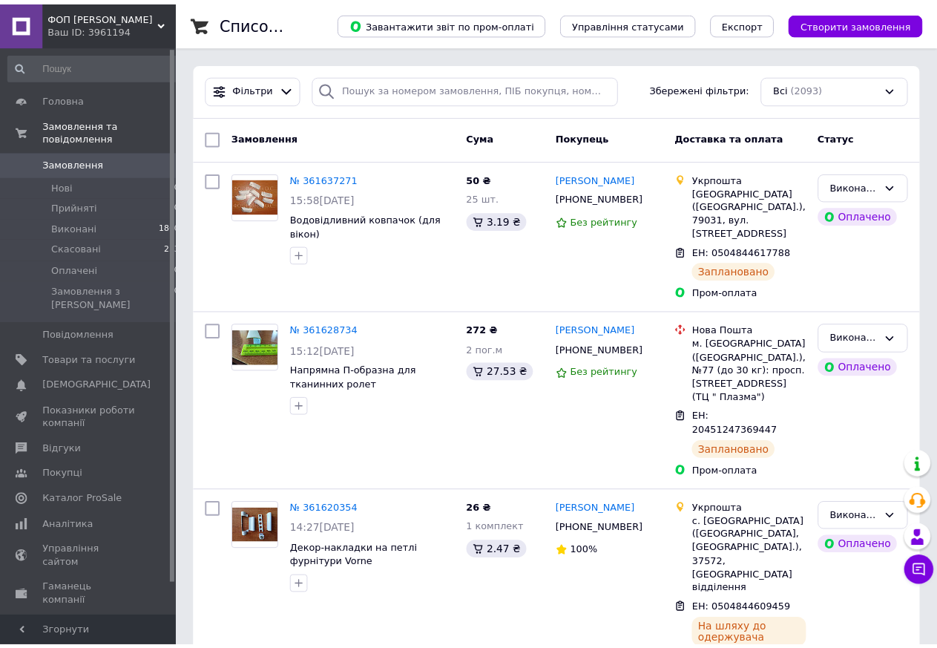
scroll to position [151, 0]
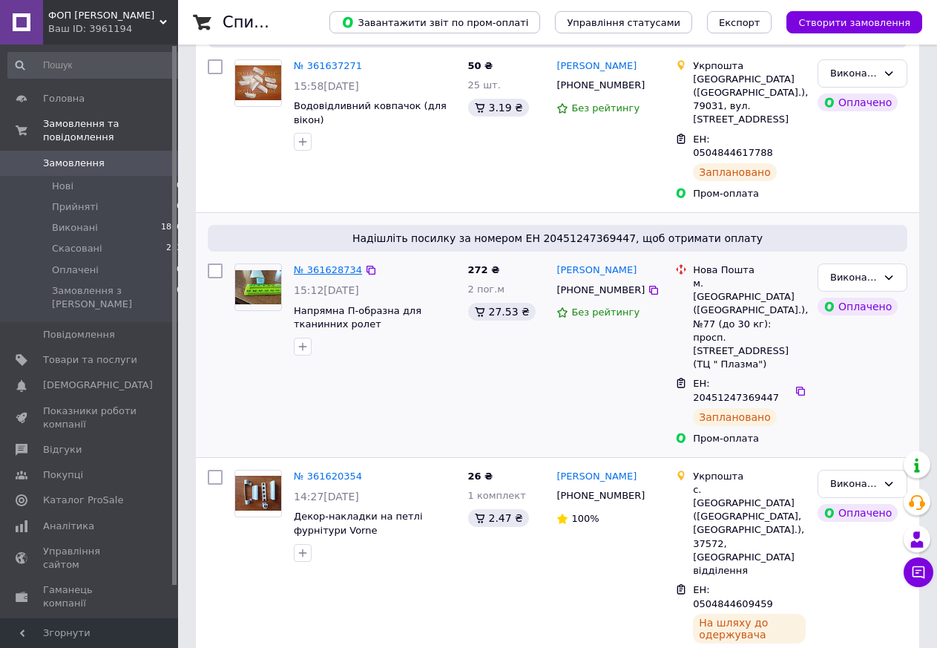
click at [337, 264] on link "№ 361628734" at bounding box center [328, 269] width 68 height 11
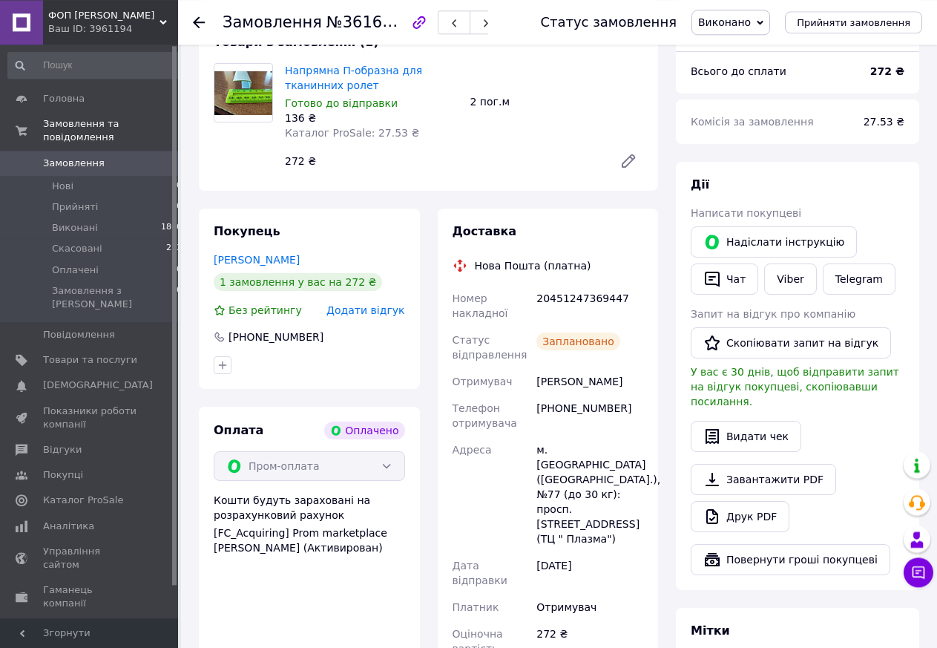
scroll to position [122, 0]
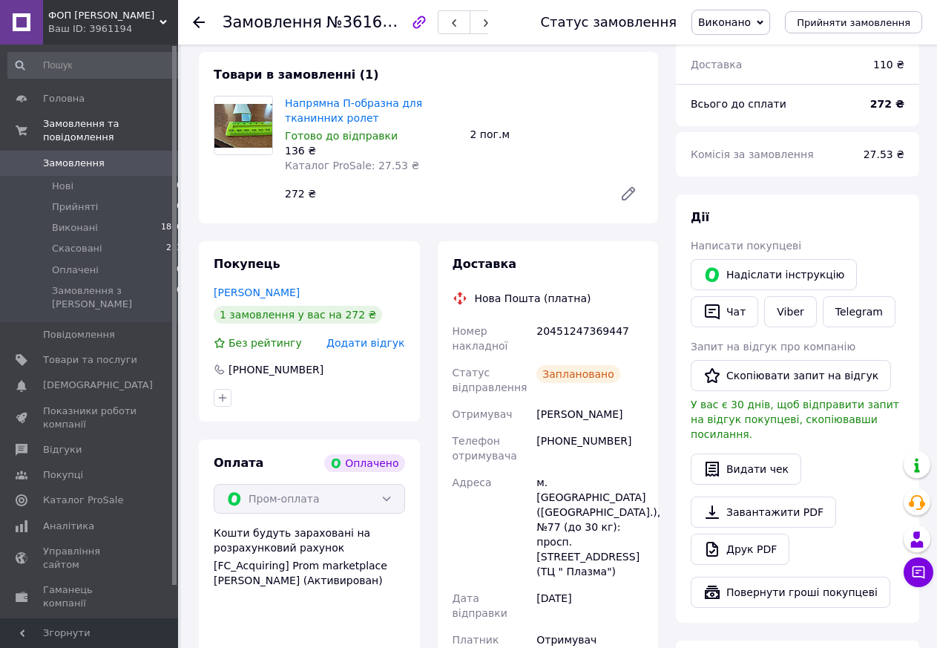
click at [195, 18] on icon at bounding box center [199, 22] width 12 height 12
